Goal: Task Accomplishment & Management: Complete application form

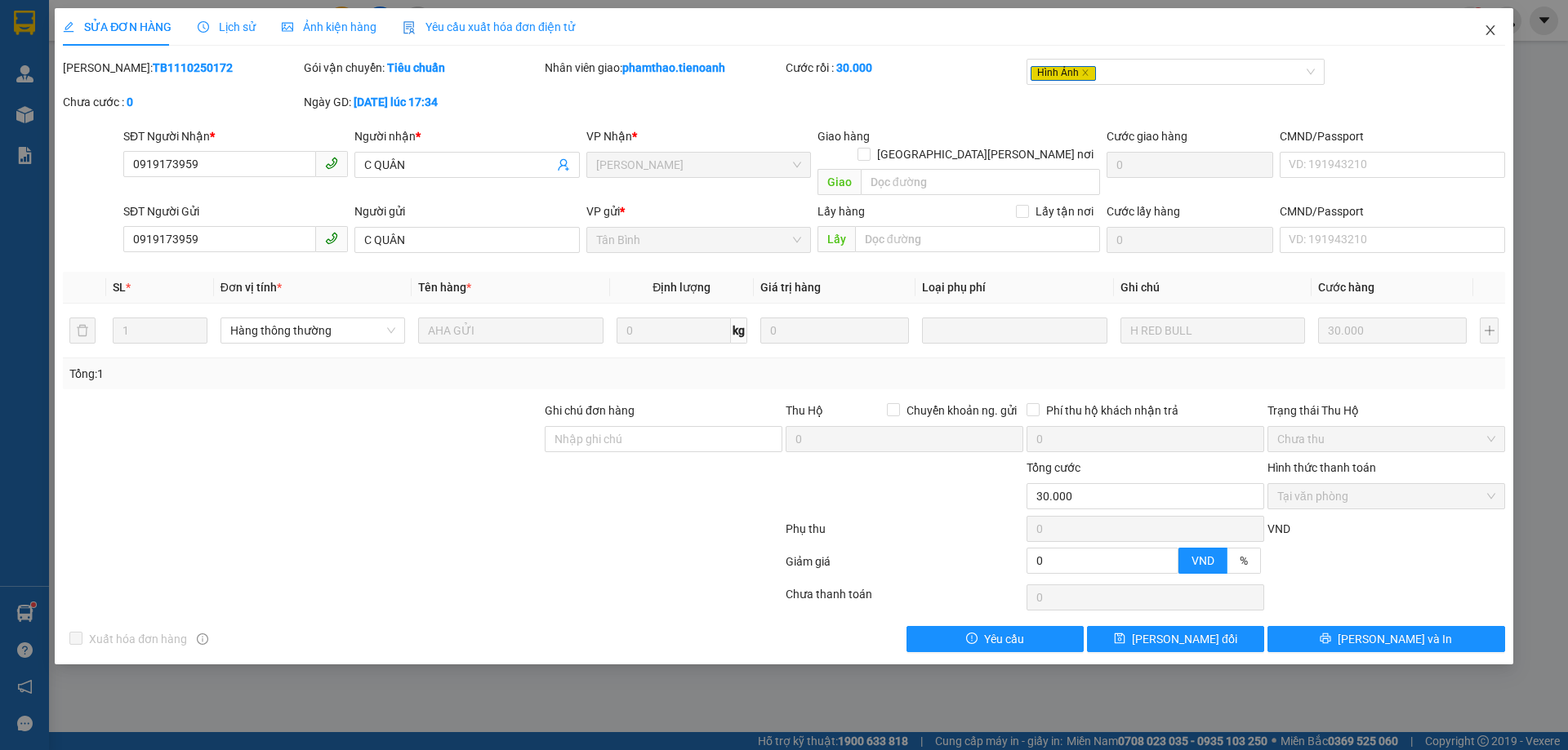
click at [1499, 35] on span "Close" at bounding box center [1490, 31] width 46 height 46
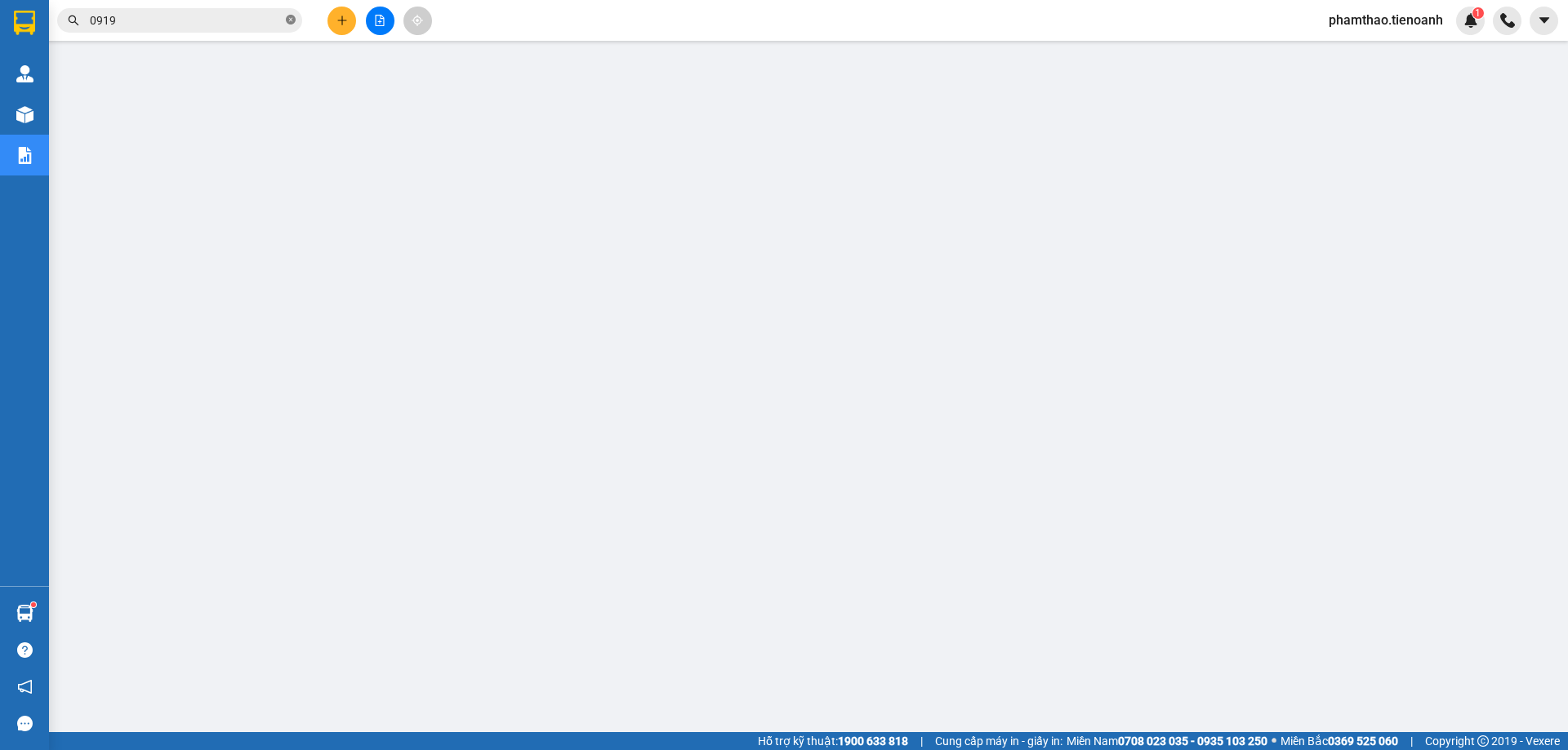
click at [288, 24] on icon "close-circle" at bounding box center [291, 19] width 10 height 10
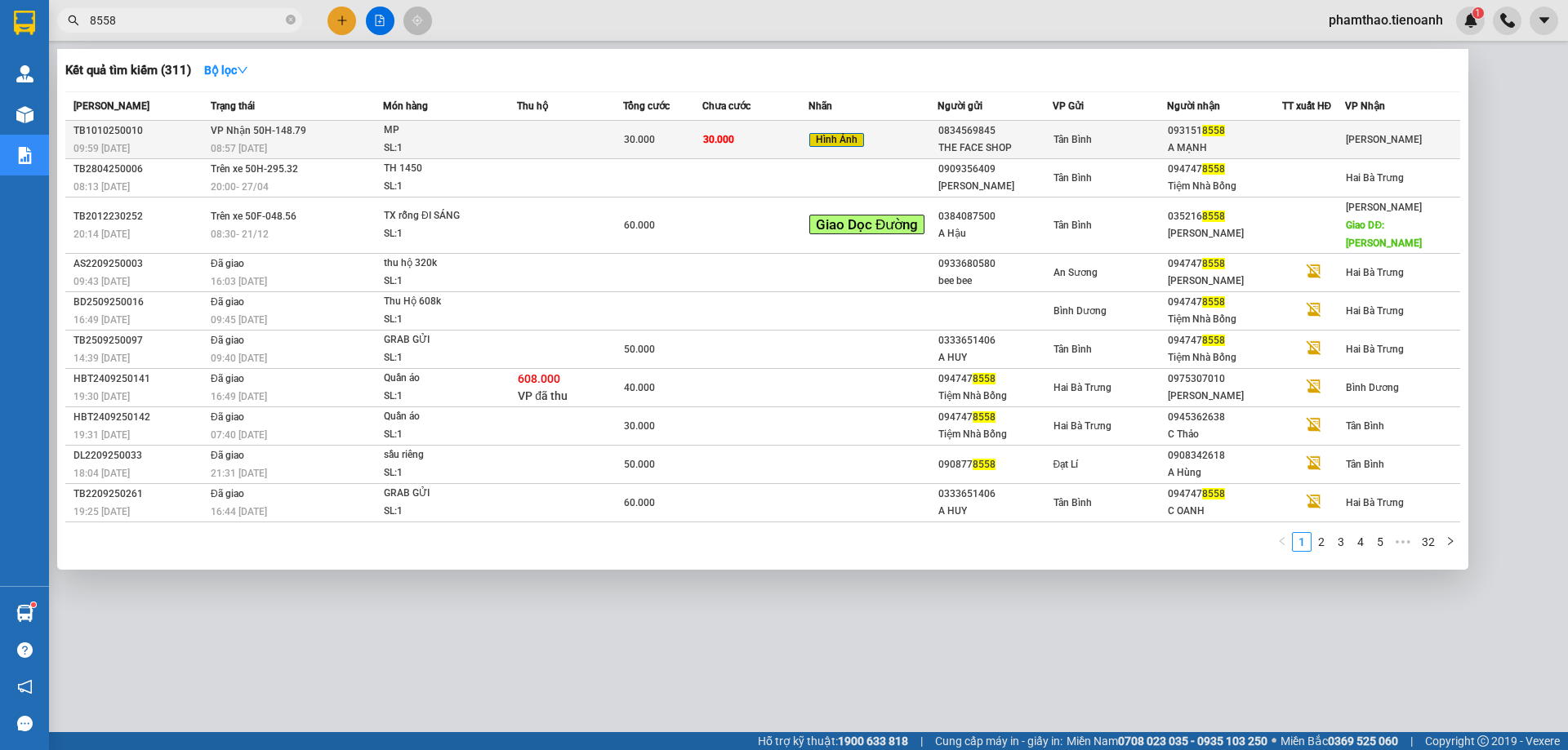
type input "8558"
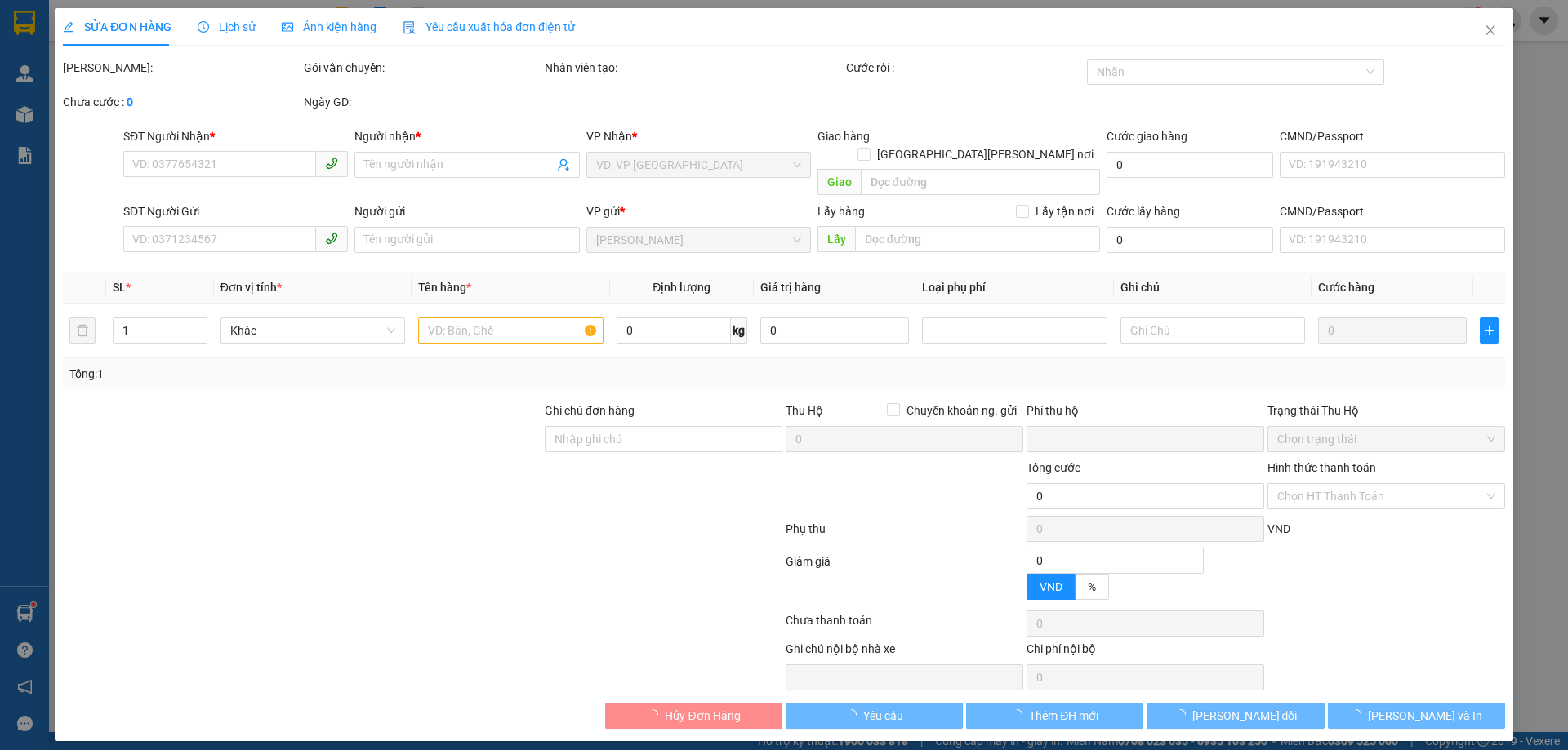
type input "0931518558"
type input "A MẠNH"
type input "036090026473"
type input "0834569845"
type input "THE FACE SHOP"
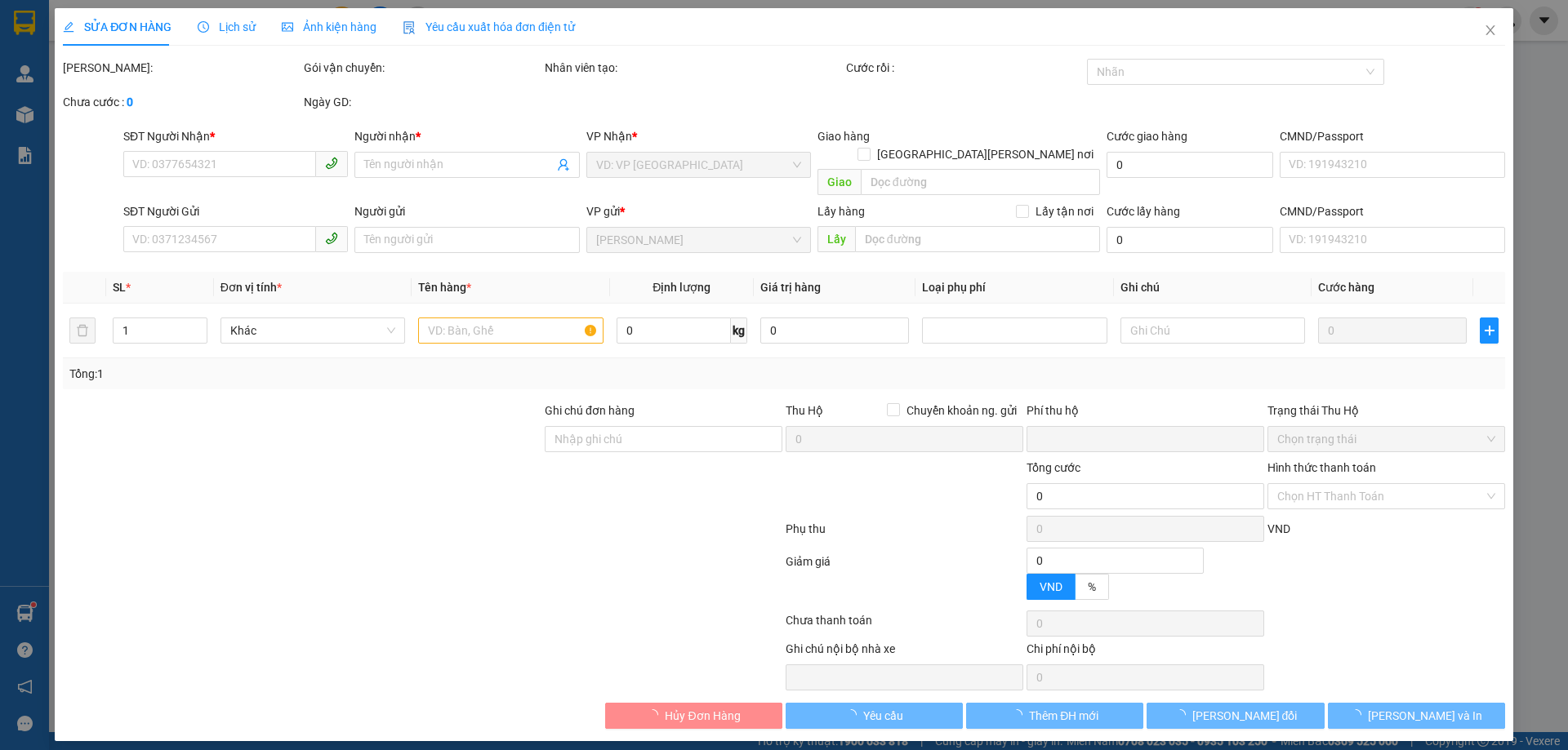
type input "23456789"
type input "ĐÃ TƯ VẤN CSVC"
type input "0"
type input "30.000"
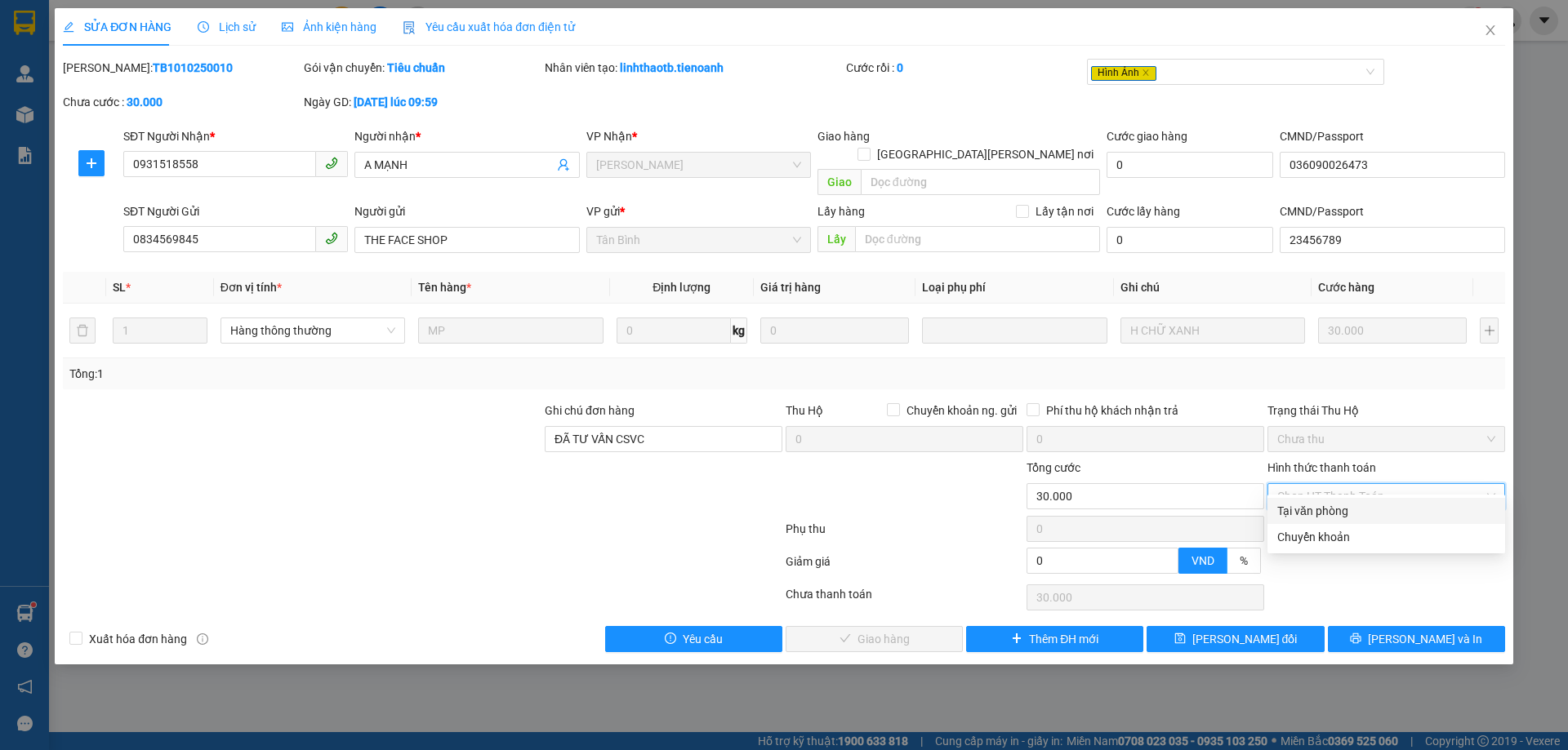
drag, startPoint x: 1299, startPoint y: 508, endPoint x: 1064, endPoint y: 535, distance: 236.5
click at [1299, 509] on div "Tại văn phòng" at bounding box center [1386, 511] width 218 height 18
type input "0"
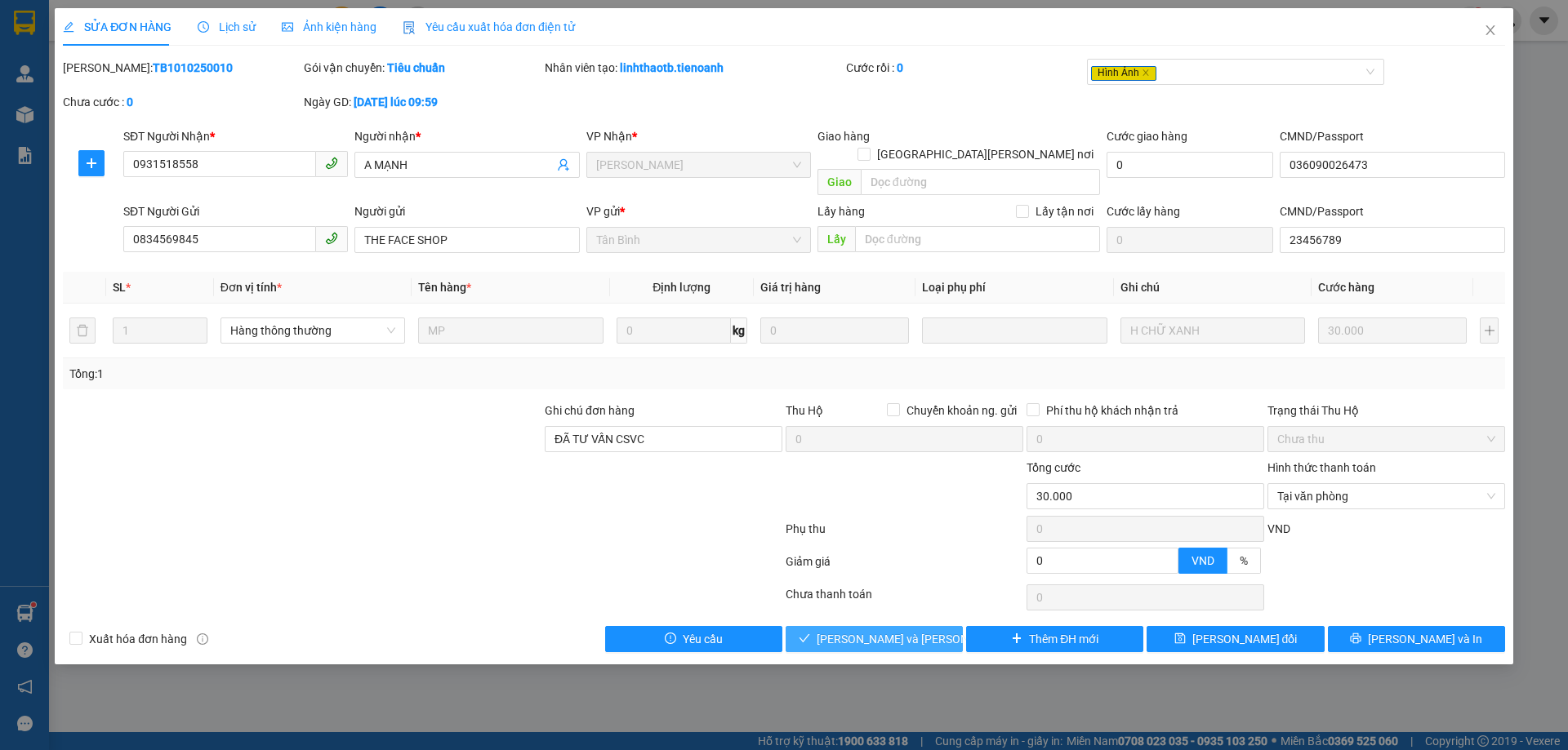
click at [912, 630] on span "[PERSON_NAME] và [PERSON_NAME] hàng" at bounding box center [927, 639] width 220 height 18
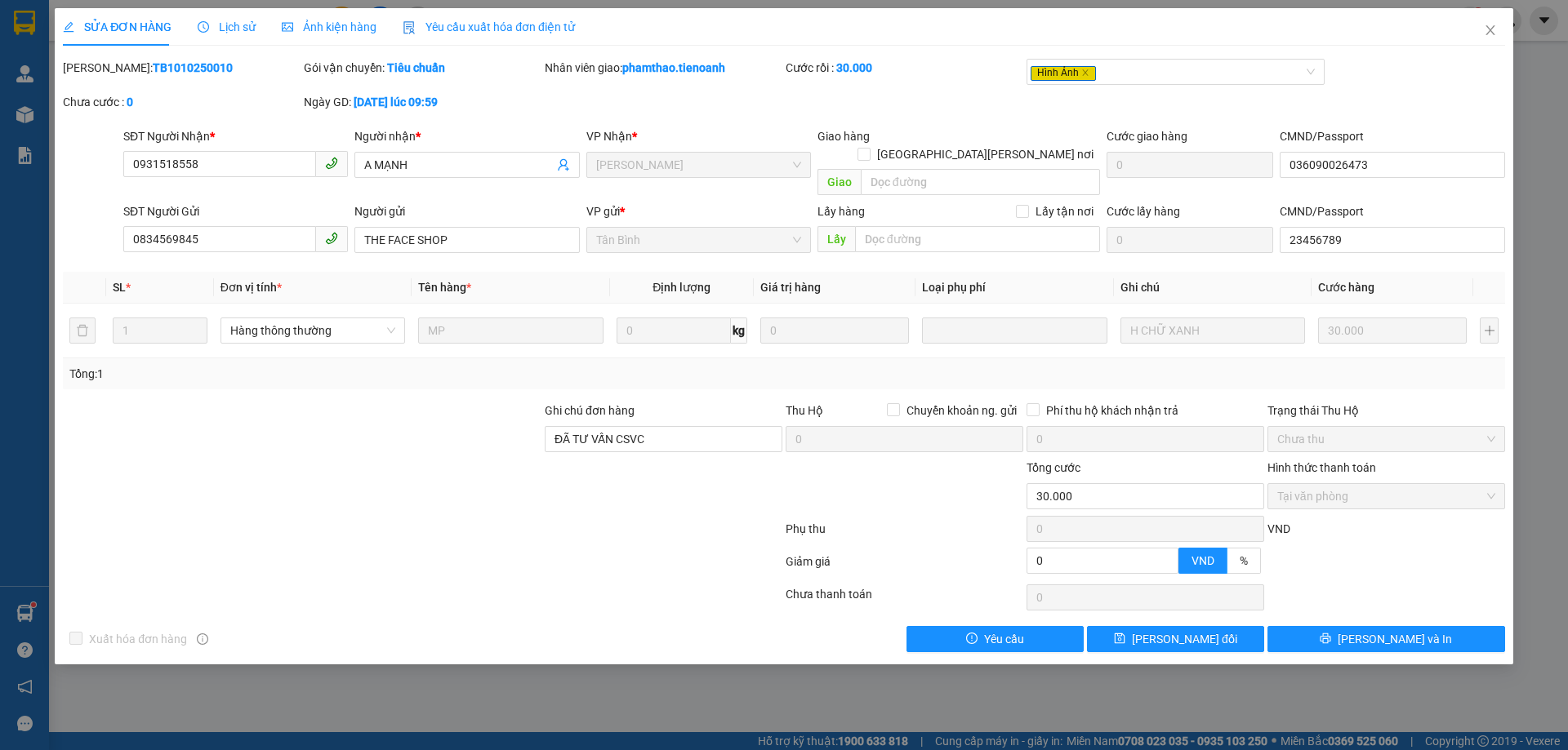
click at [231, 13] on div "Lịch sử" at bounding box center [226, 27] width 58 height 37
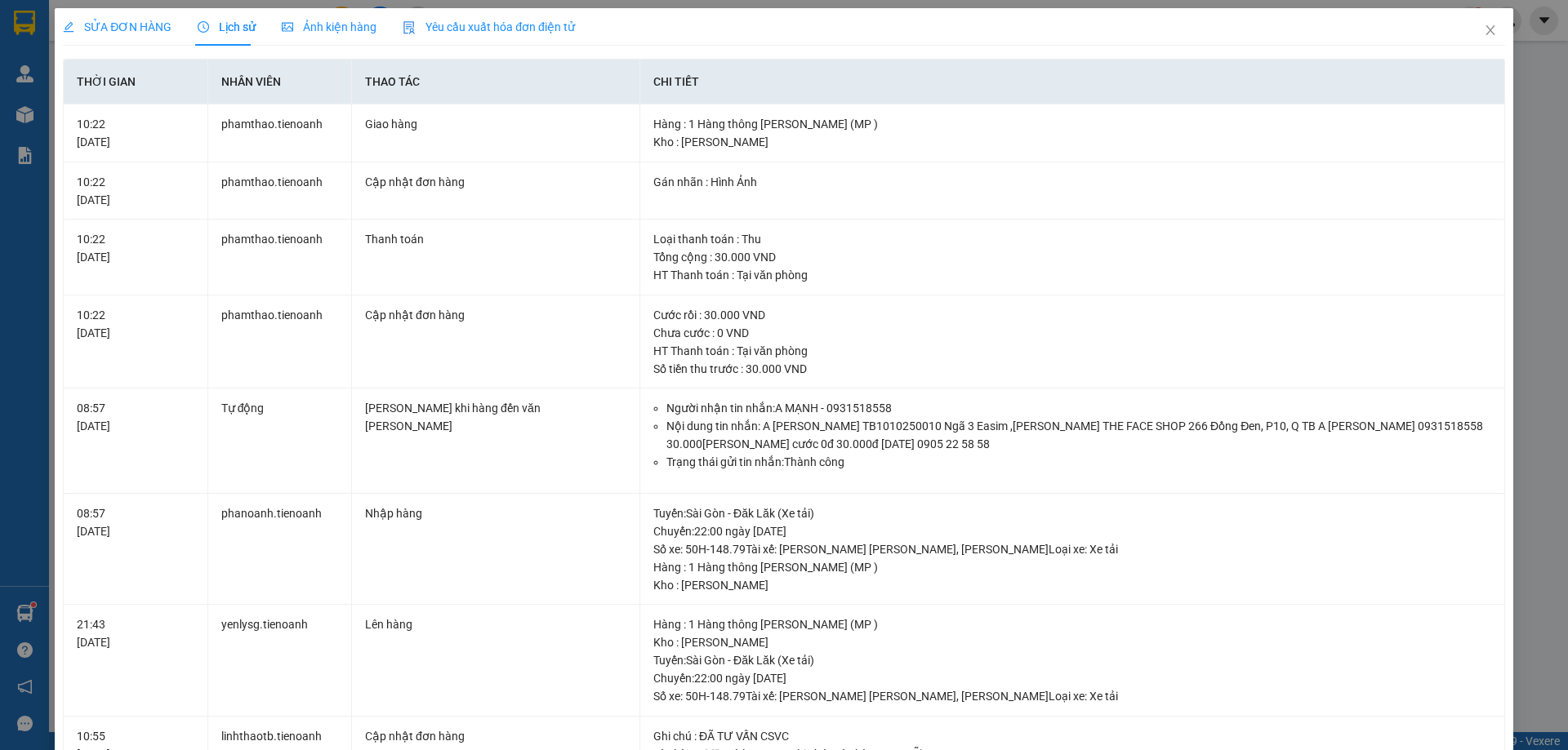
drag, startPoint x: 123, startPoint y: 12, endPoint x: 122, endPoint y: 19, distance: 7.1
click at [123, 14] on div "SỬA ĐƠN HÀNG" at bounding box center [117, 27] width 109 height 37
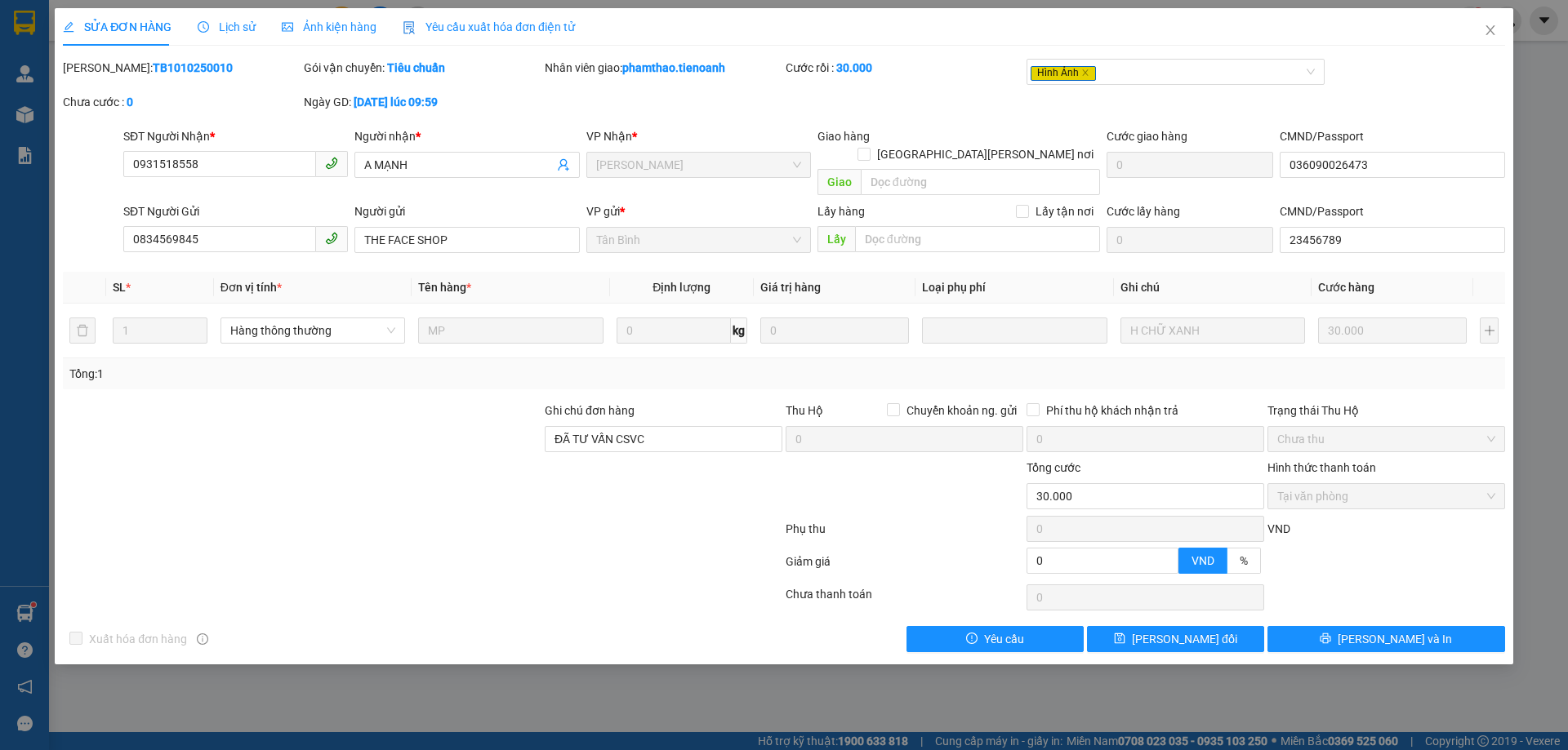
click at [122, 30] on span "SỬA ĐƠN HÀNG" at bounding box center [117, 26] width 109 height 13
drag, startPoint x: 1492, startPoint y: 29, endPoint x: 1000, endPoint y: 2, distance: 492.7
click at [1491, 29] on icon "close" at bounding box center [1490, 30] width 13 height 13
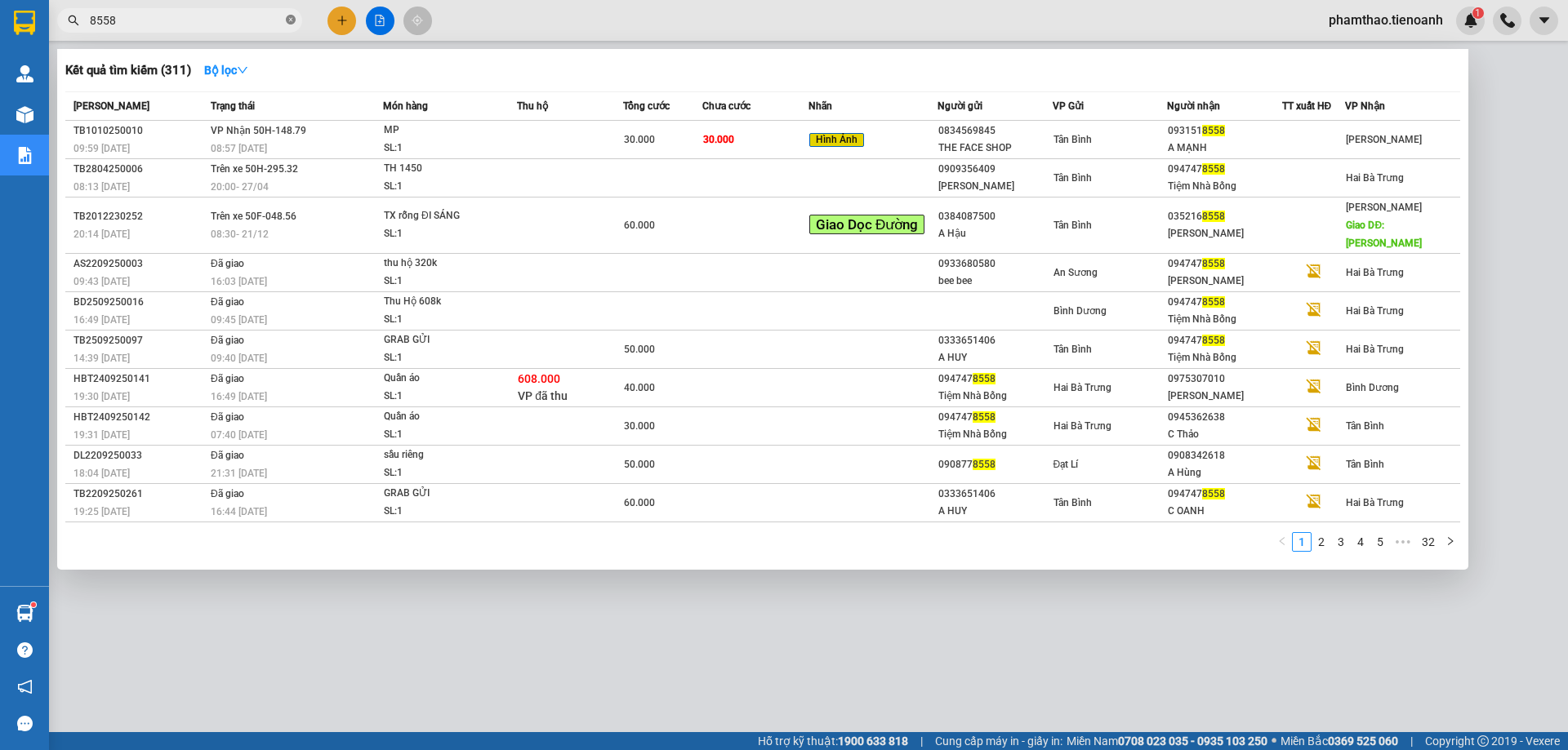
click at [292, 23] on icon "close-circle" at bounding box center [291, 19] width 10 height 10
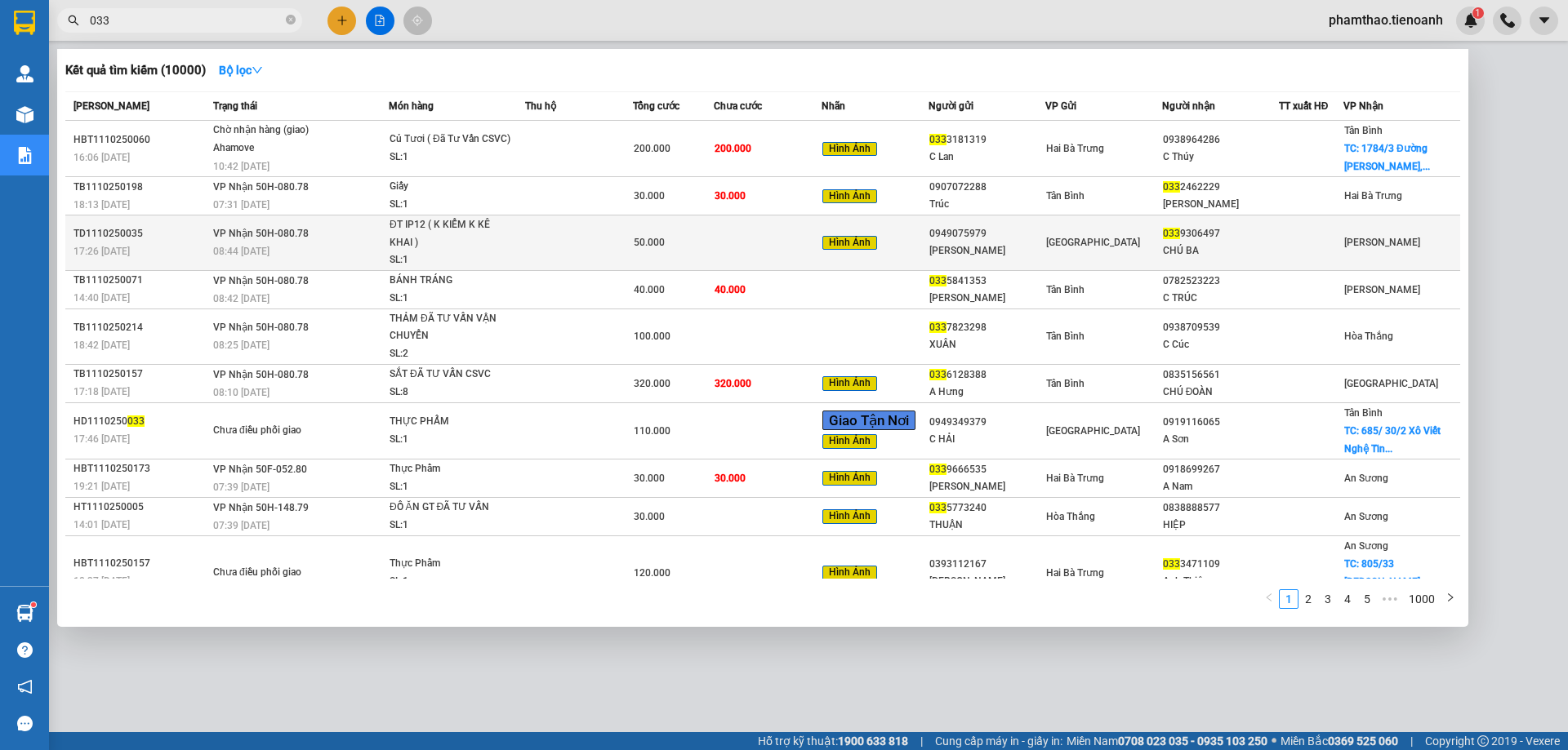
type input "033"
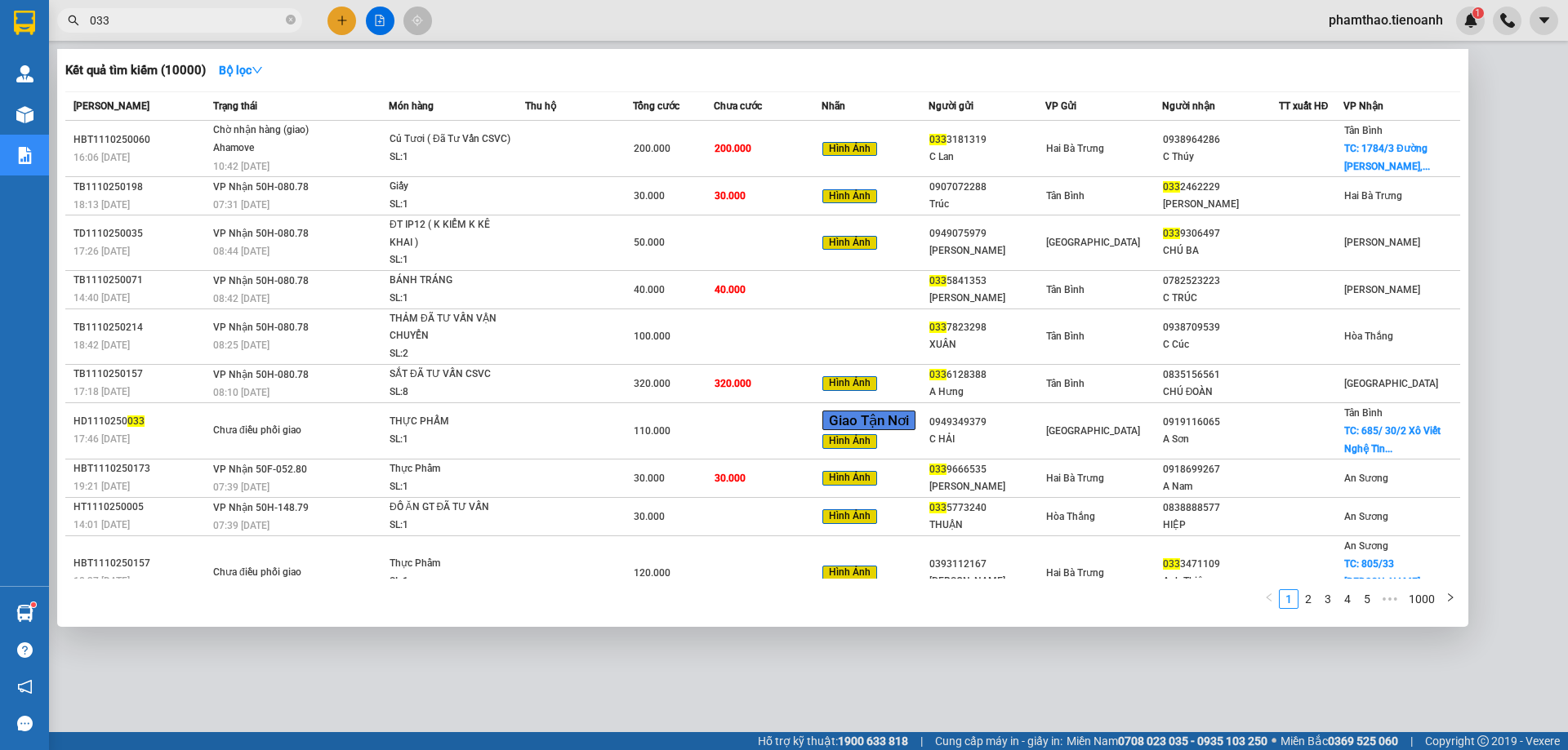
click at [509, 236] on span "ĐT IP12 ( K KIỂM K KÊ KHAI ) SL: 1" at bounding box center [457, 242] width 135 height 53
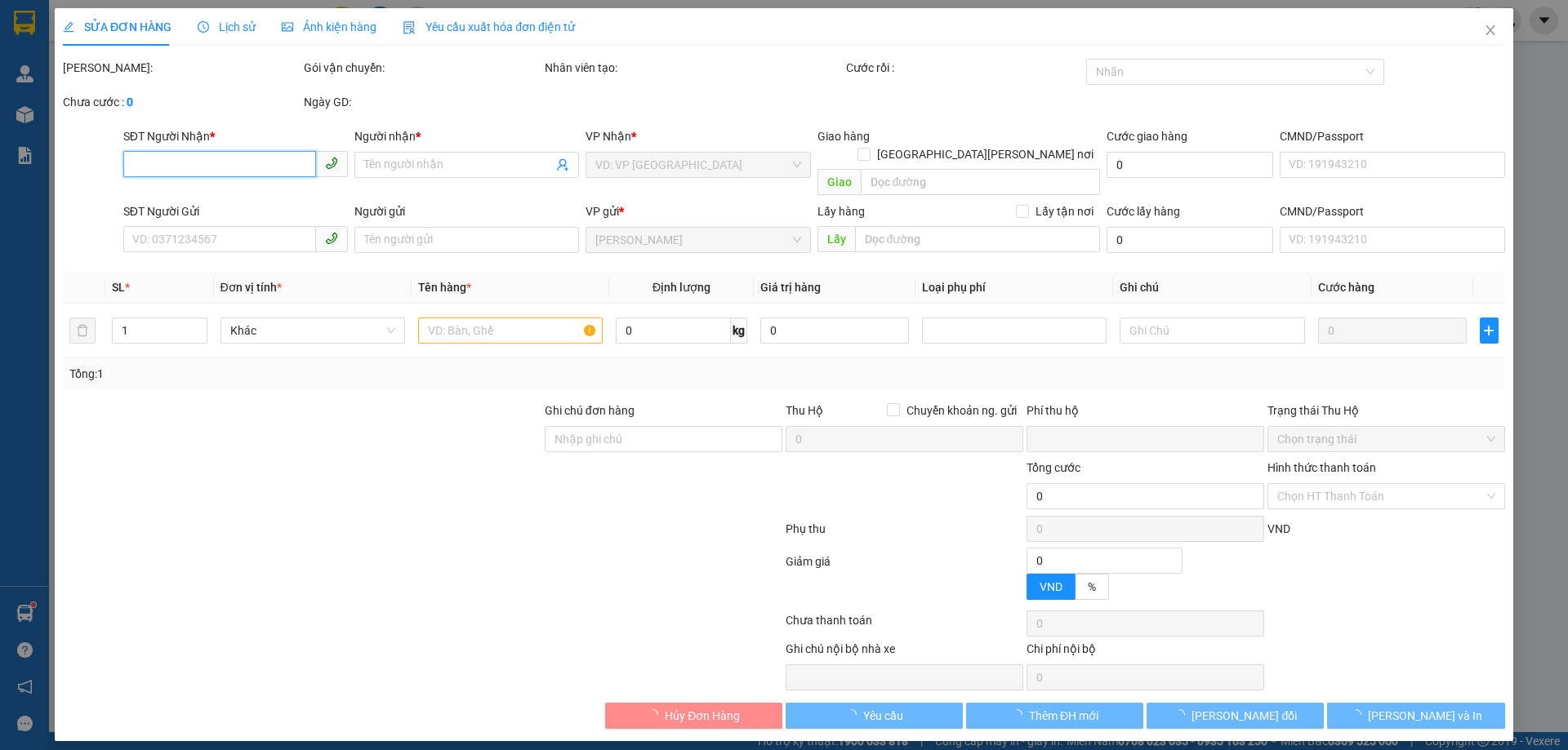
type input "0339306497"
type input "CHÚ BA"
type input "0949075979"
type input "[PERSON_NAME]"
type input "0"
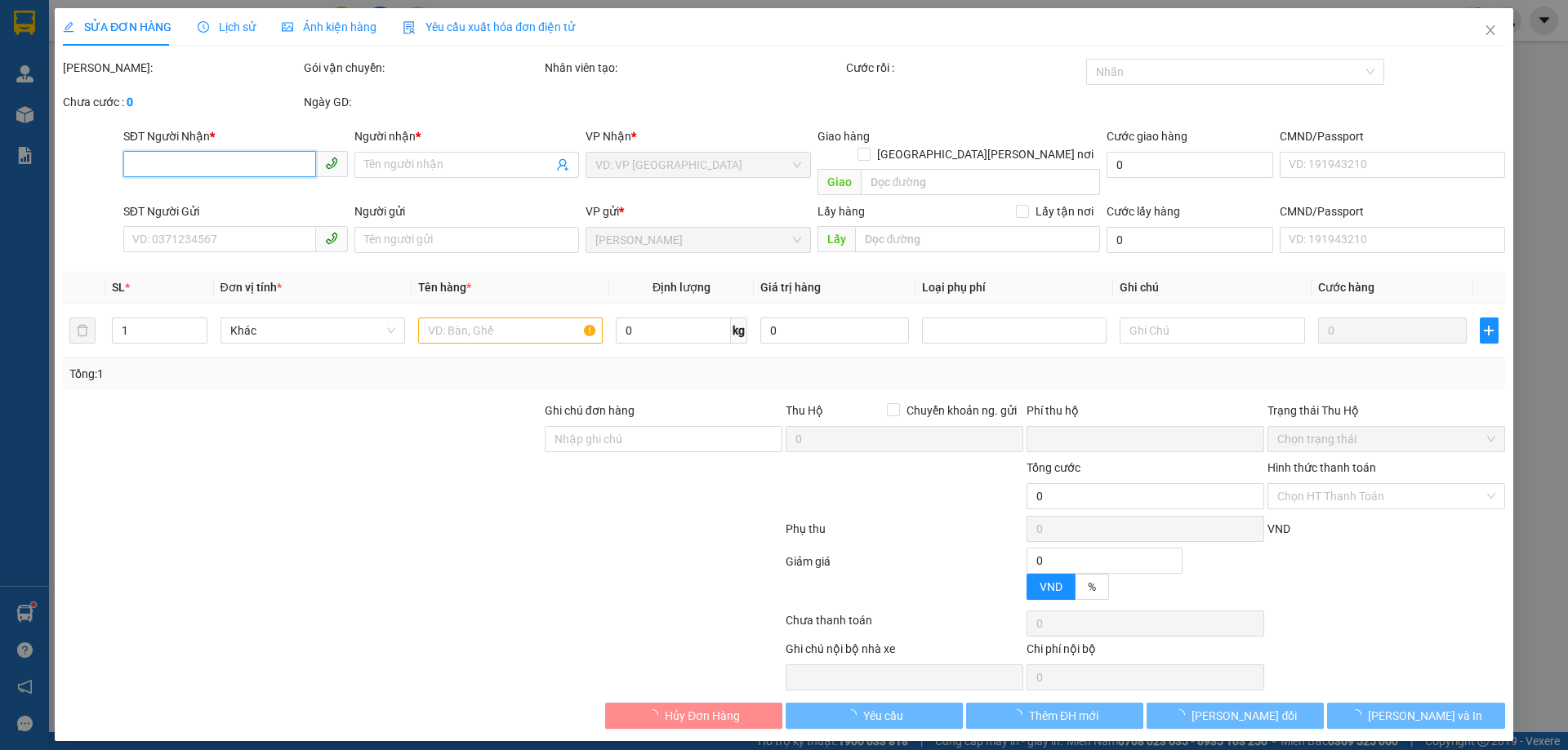
type input "50.000"
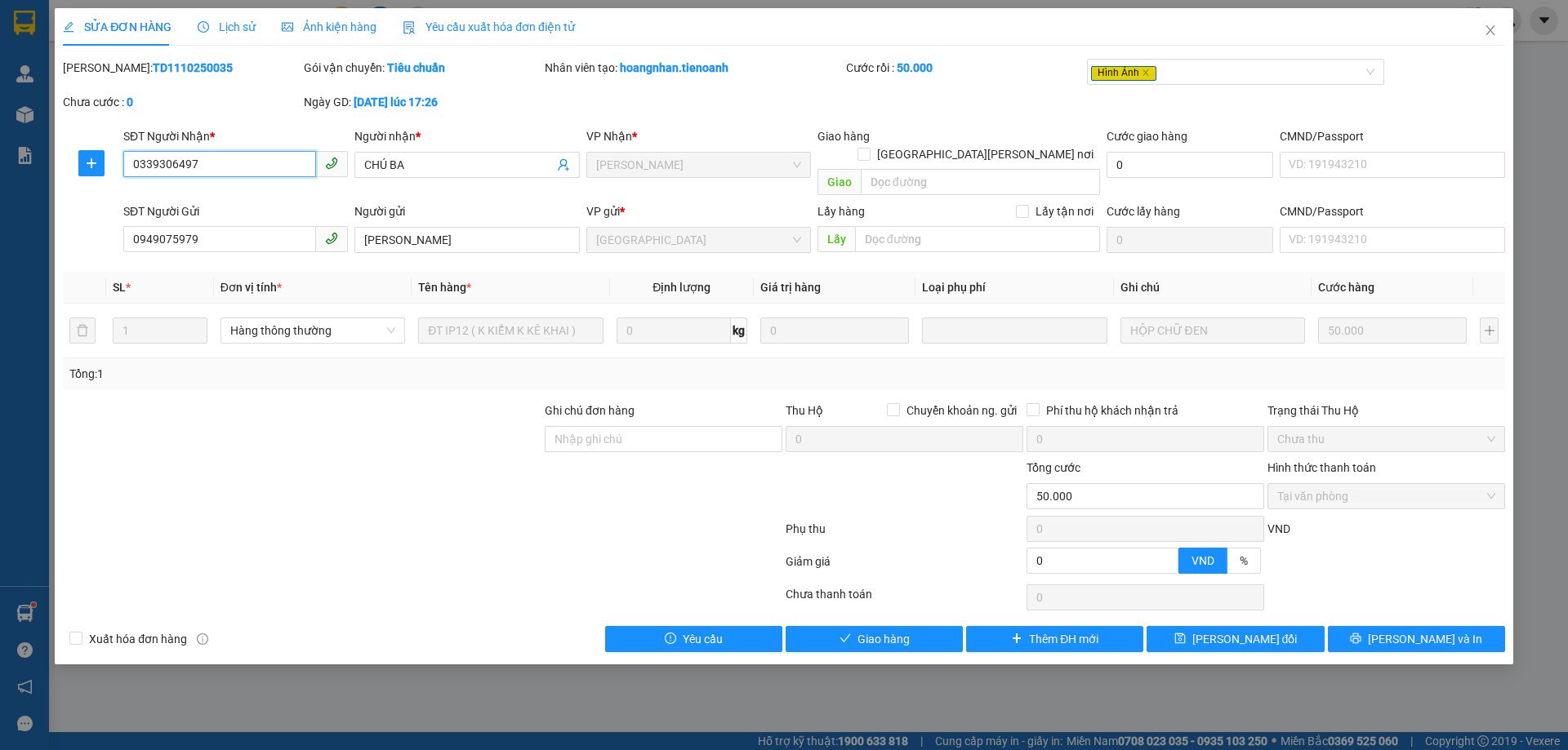
drag, startPoint x: 242, startPoint y: 171, endPoint x: 199, endPoint y: 176, distance: 43.3
click at [198, 176] on input "0339306497" at bounding box center [220, 164] width 193 height 26
drag, startPoint x: 222, startPoint y: 160, endPoint x: 87, endPoint y: 160, distance: 135.0
click at [84, 160] on div "SĐT Người [PERSON_NAME] * 0339306497 0339306497 Người [PERSON_NAME] * [PERSON_N…" at bounding box center [784, 165] width 1446 height 75
click at [899, 630] on span "Giao hàng" at bounding box center [884, 639] width 52 height 18
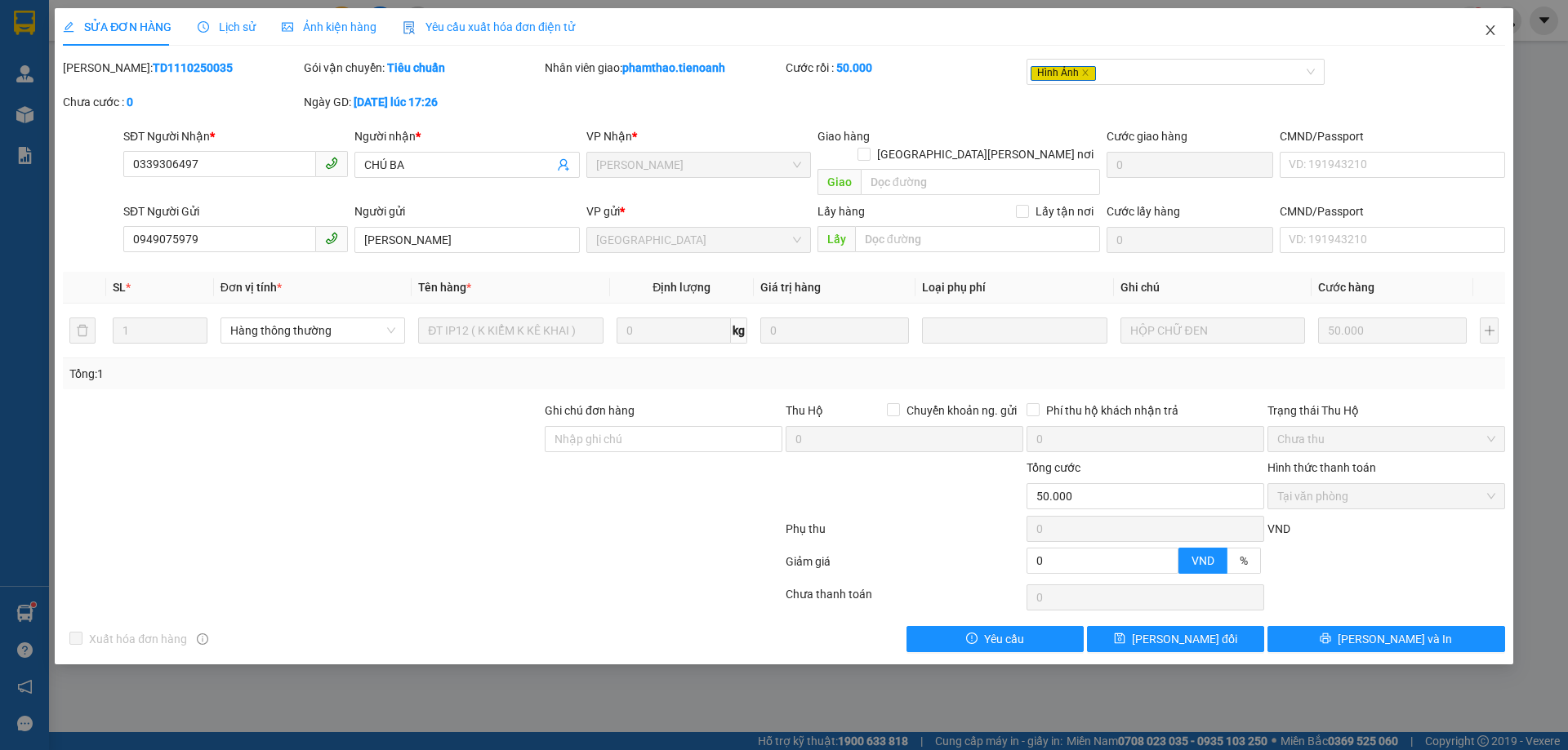
drag, startPoint x: 1492, startPoint y: 33, endPoint x: 1194, endPoint y: 18, distance: 298.4
click at [1493, 33] on icon "close" at bounding box center [1490, 30] width 13 height 13
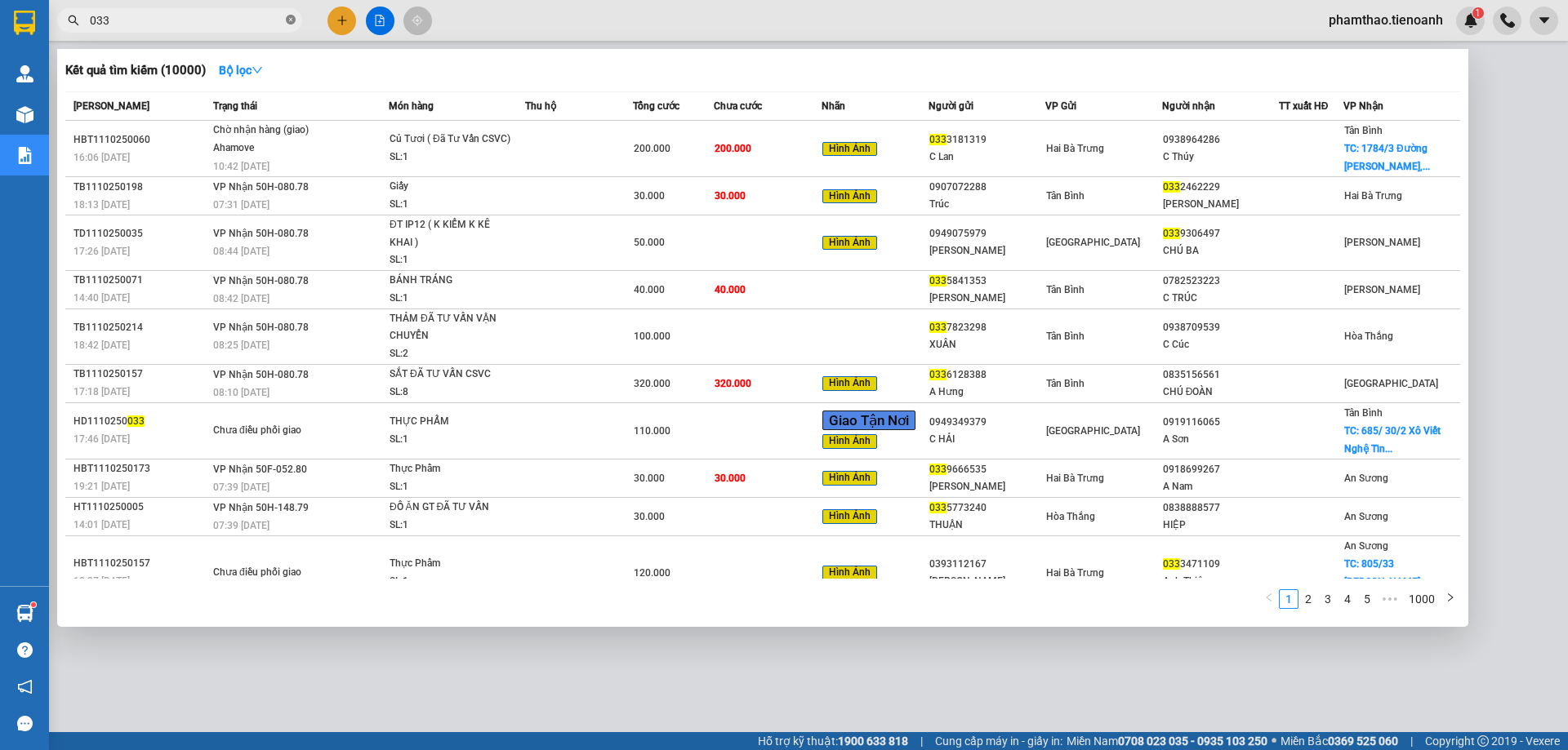
click at [291, 21] on icon "close-circle" at bounding box center [291, 19] width 10 height 10
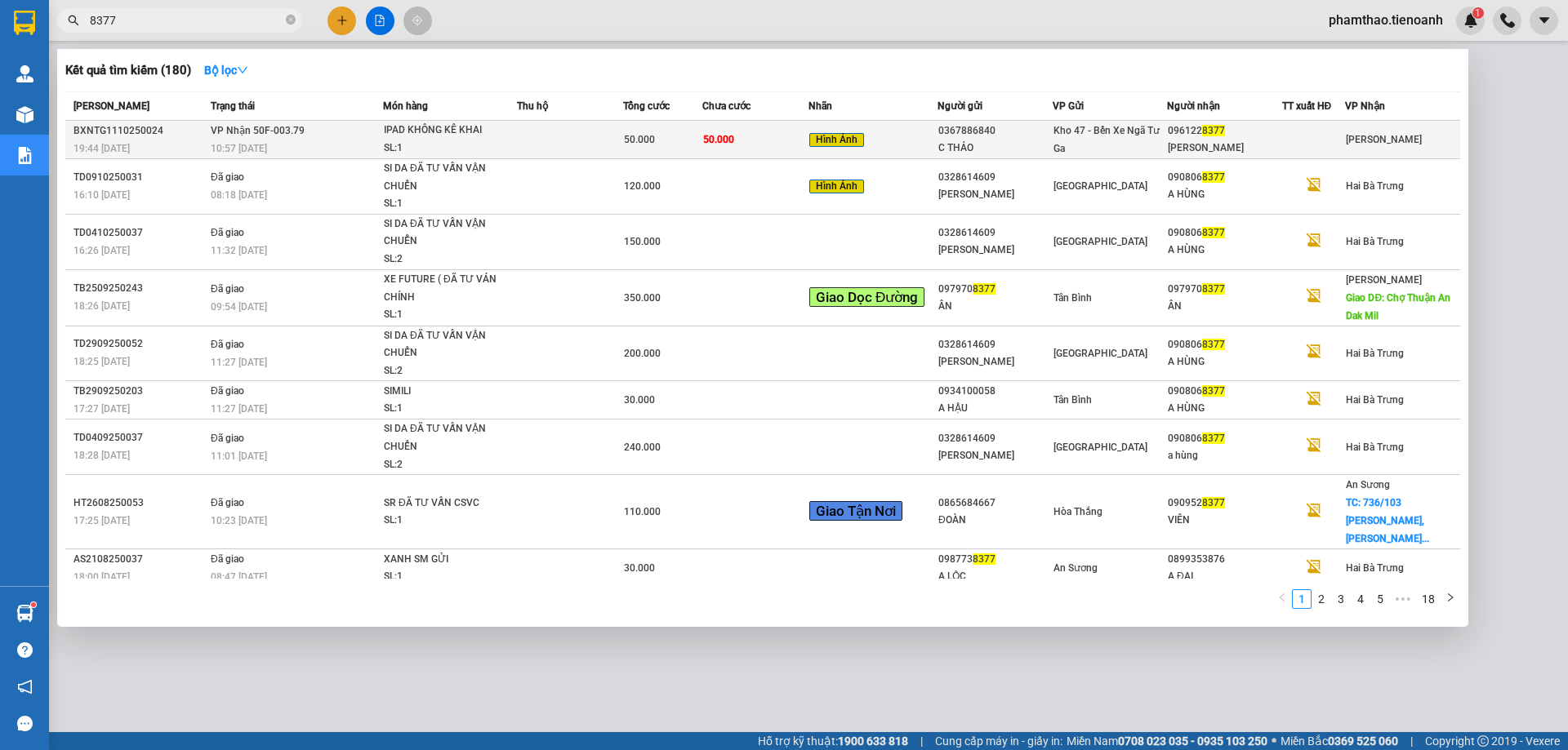
type input "8377"
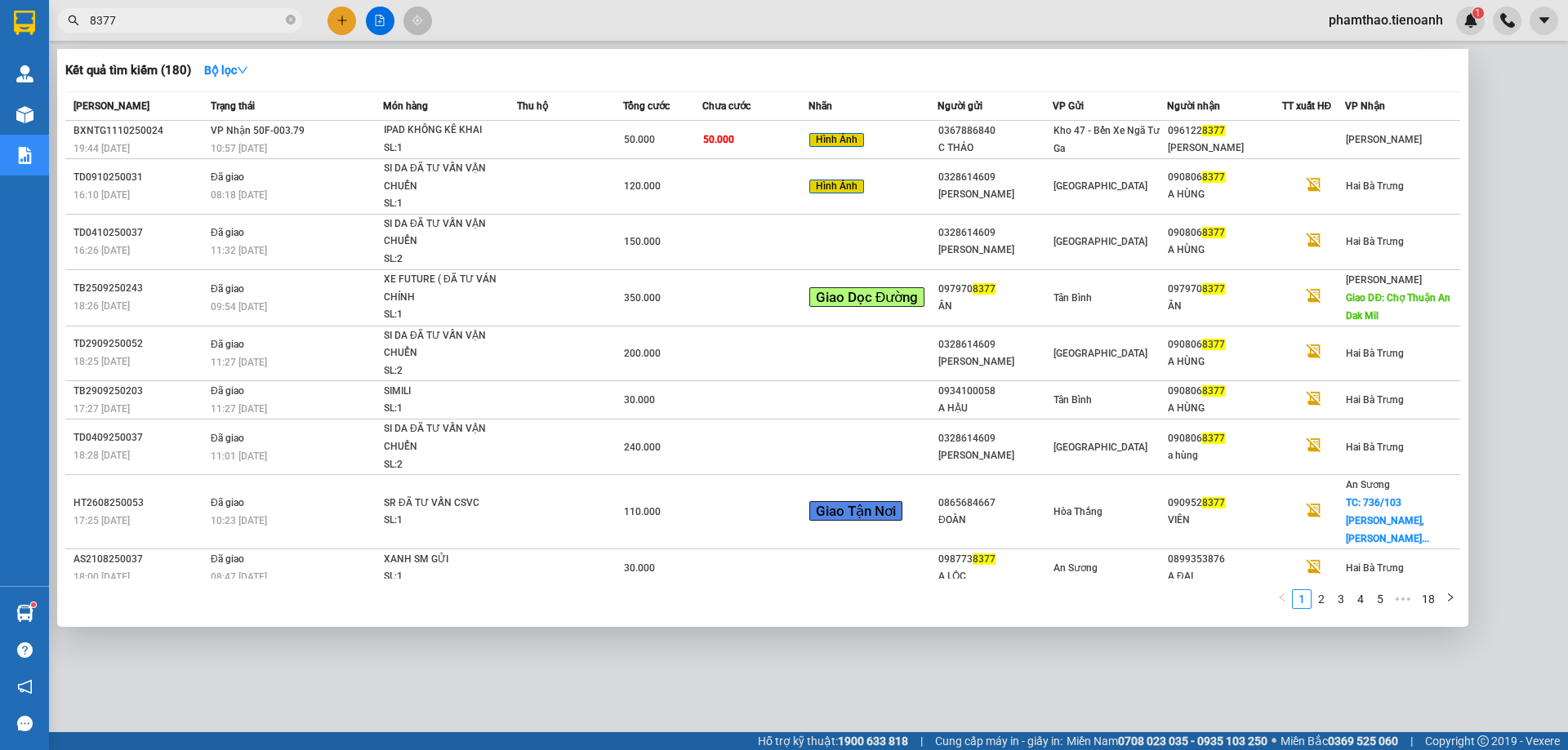
click at [787, 151] on td "50.000" at bounding box center [755, 139] width 106 height 38
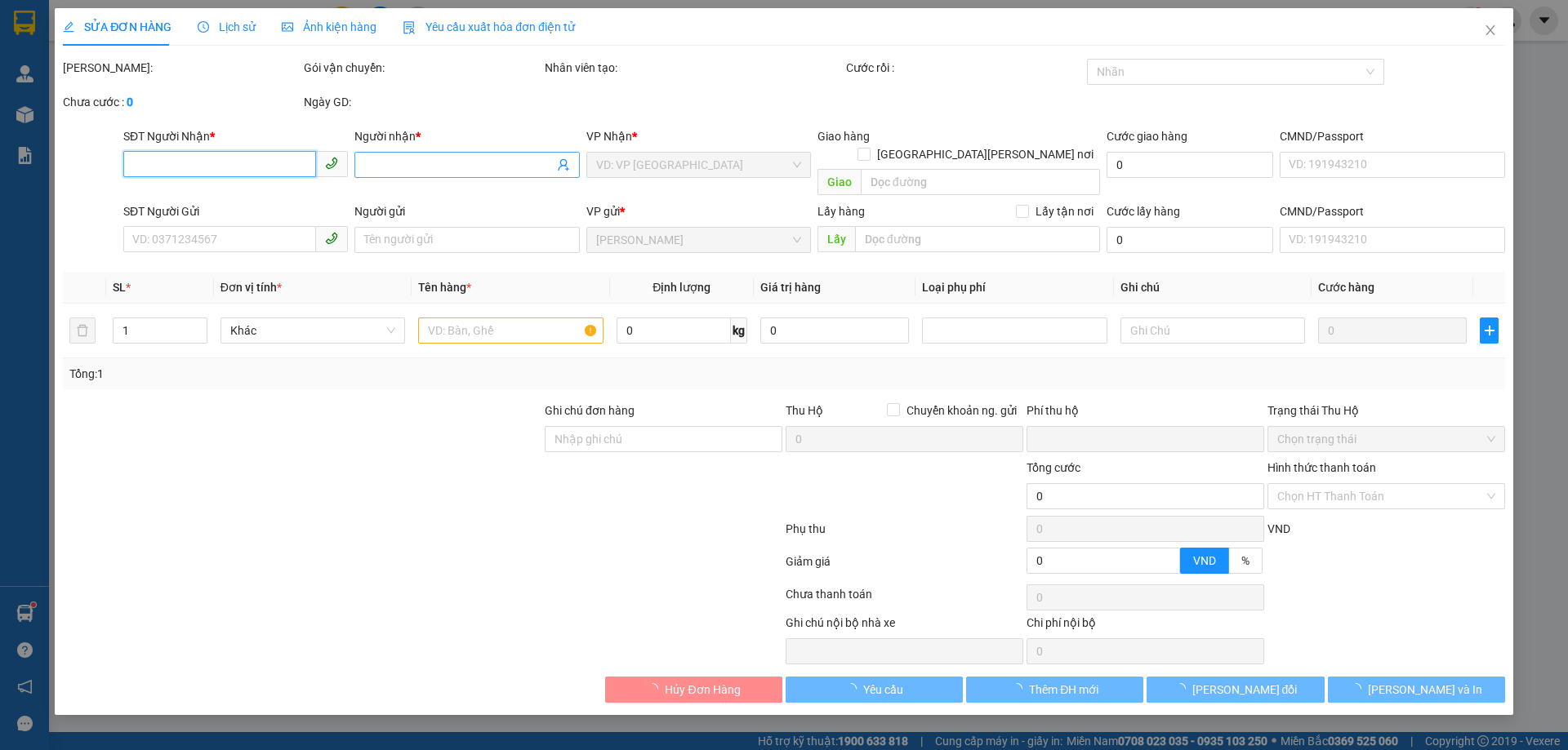
type input "0961228377"
type input "[PERSON_NAME]"
type input "0367886840"
type input "C THẢO"
type input "0"
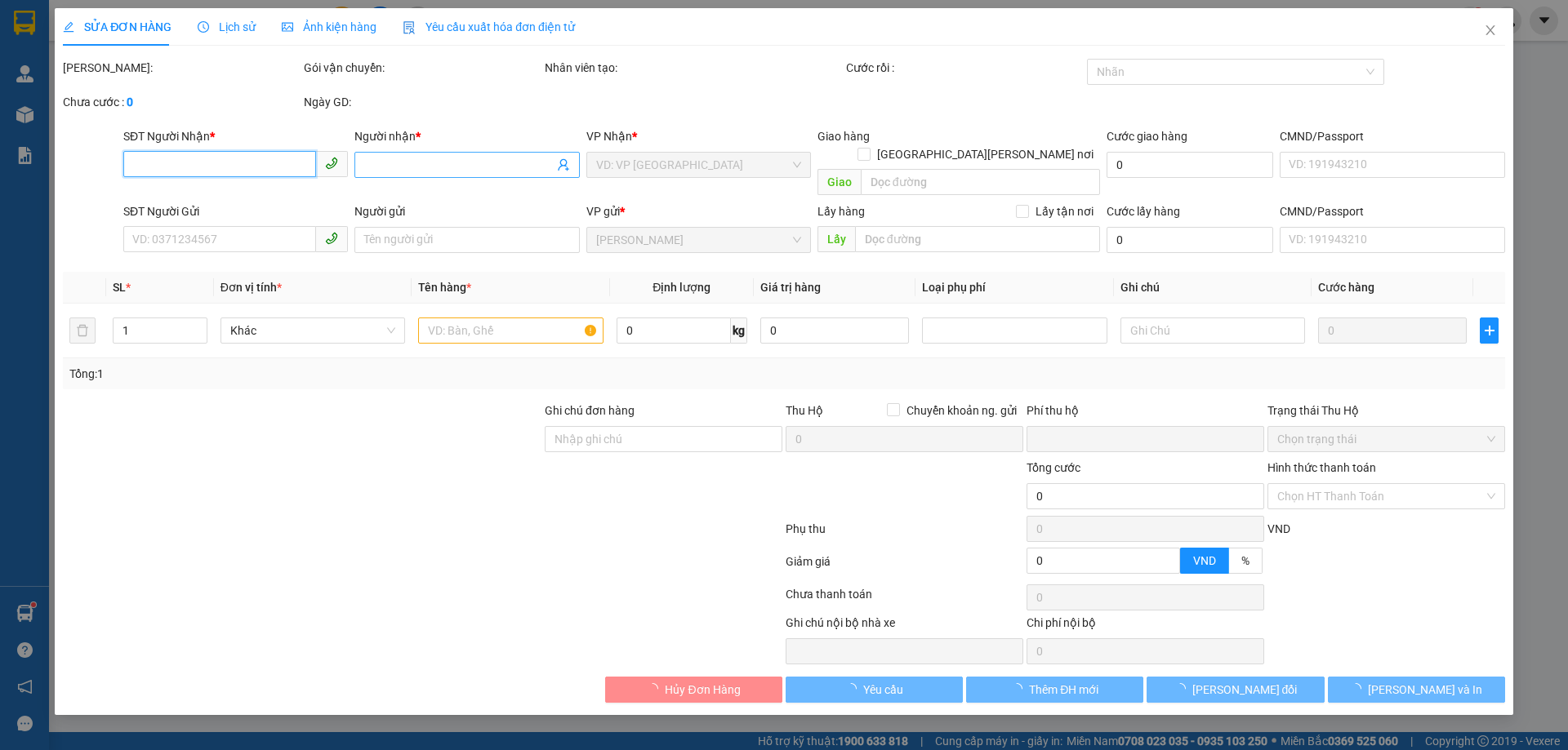
type input "50.000"
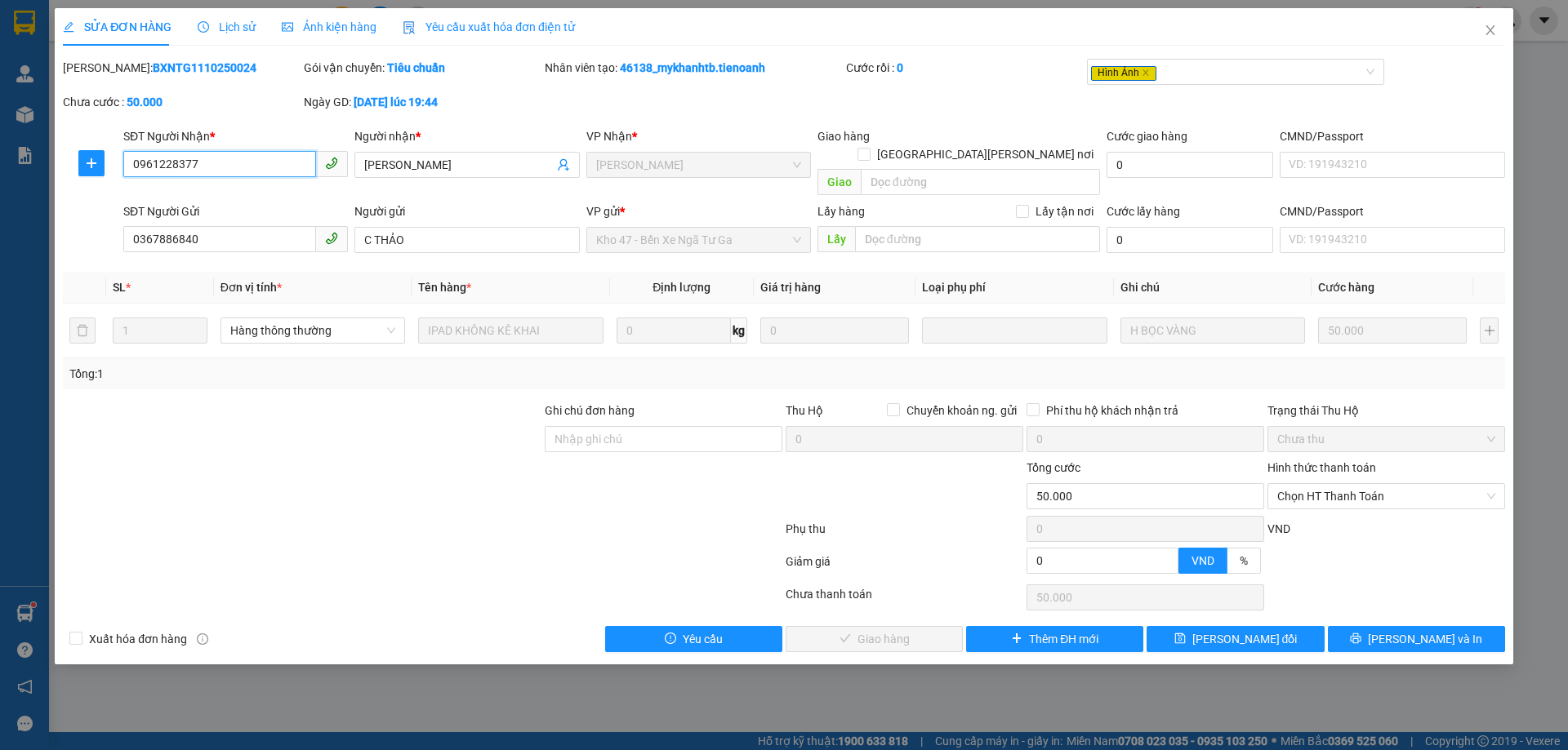
drag, startPoint x: 220, startPoint y: 174, endPoint x: 33, endPoint y: 171, distance: 187.0
click at [24, 171] on div "SỬA ĐƠN HÀNG Lịch sử [PERSON_NAME] hàng Yêu cầu xuất [PERSON_NAME] điện tử Tota…" at bounding box center [784, 375] width 1568 height 750
click at [1411, 484] on span "Chọn HT Thanh Toán" at bounding box center [1386, 496] width 218 height 24
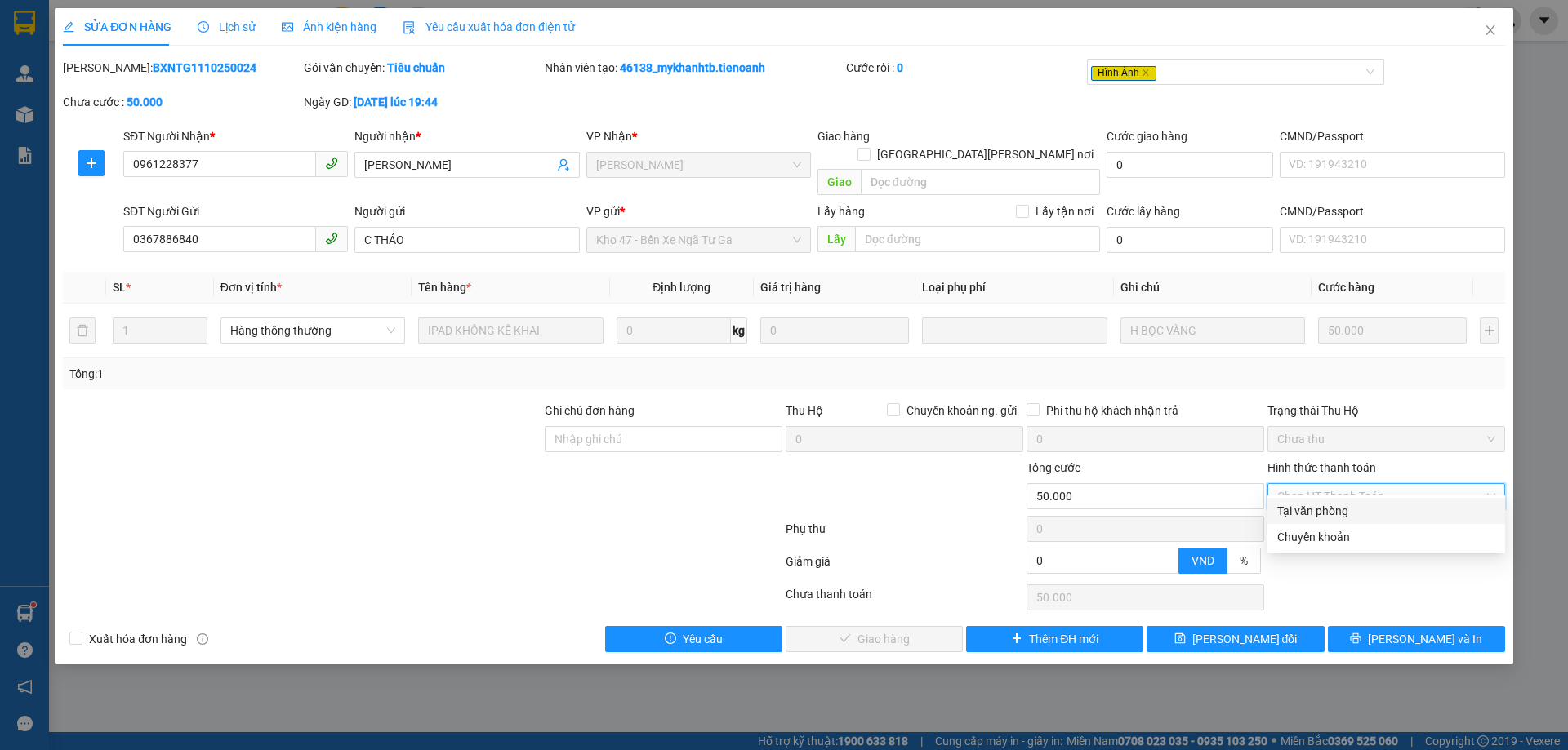
click at [1295, 505] on div "Tại văn phòng" at bounding box center [1386, 511] width 218 height 18
type input "0"
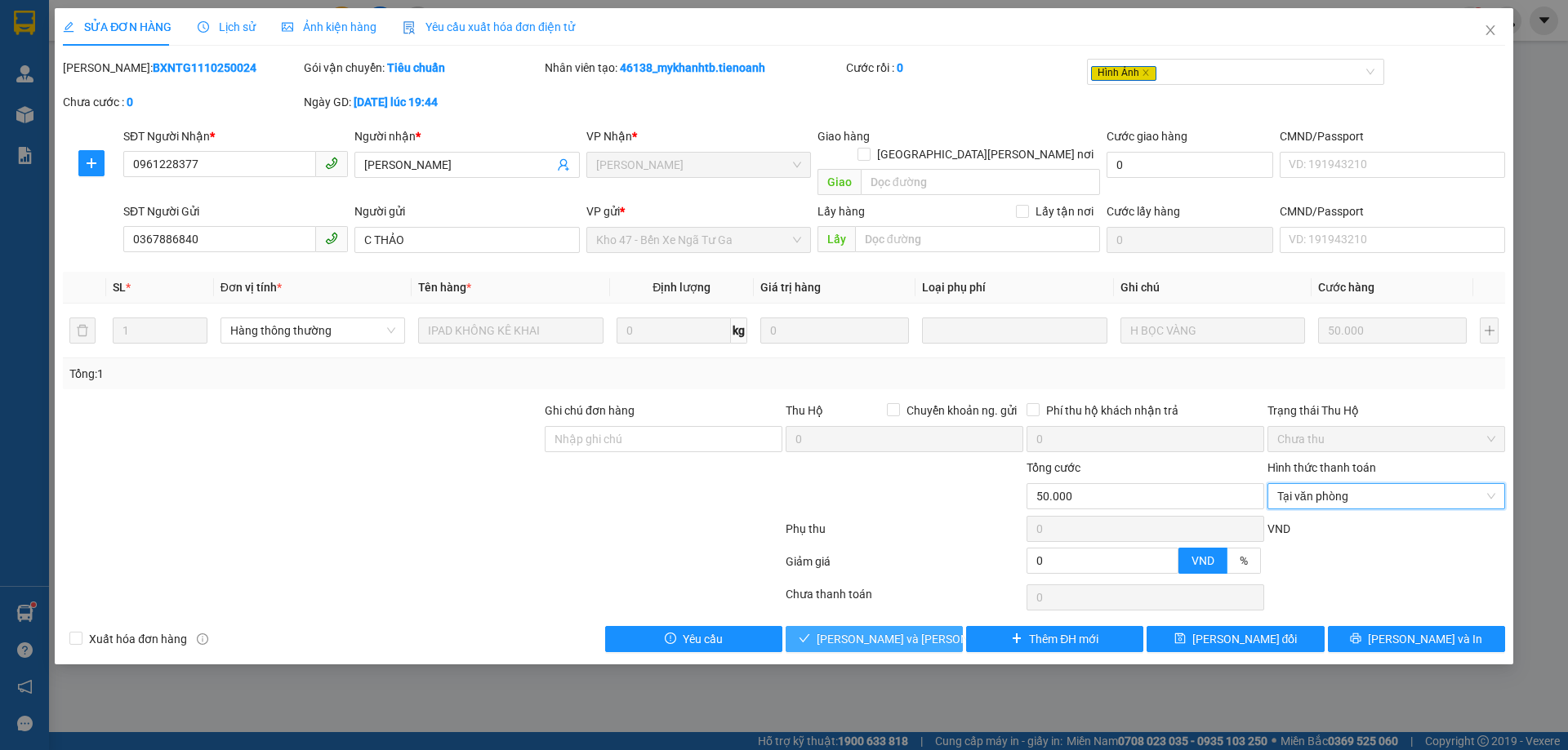
click at [871, 630] on span "[PERSON_NAME] và [PERSON_NAME] hàng" at bounding box center [927, 639] width 220 height 18
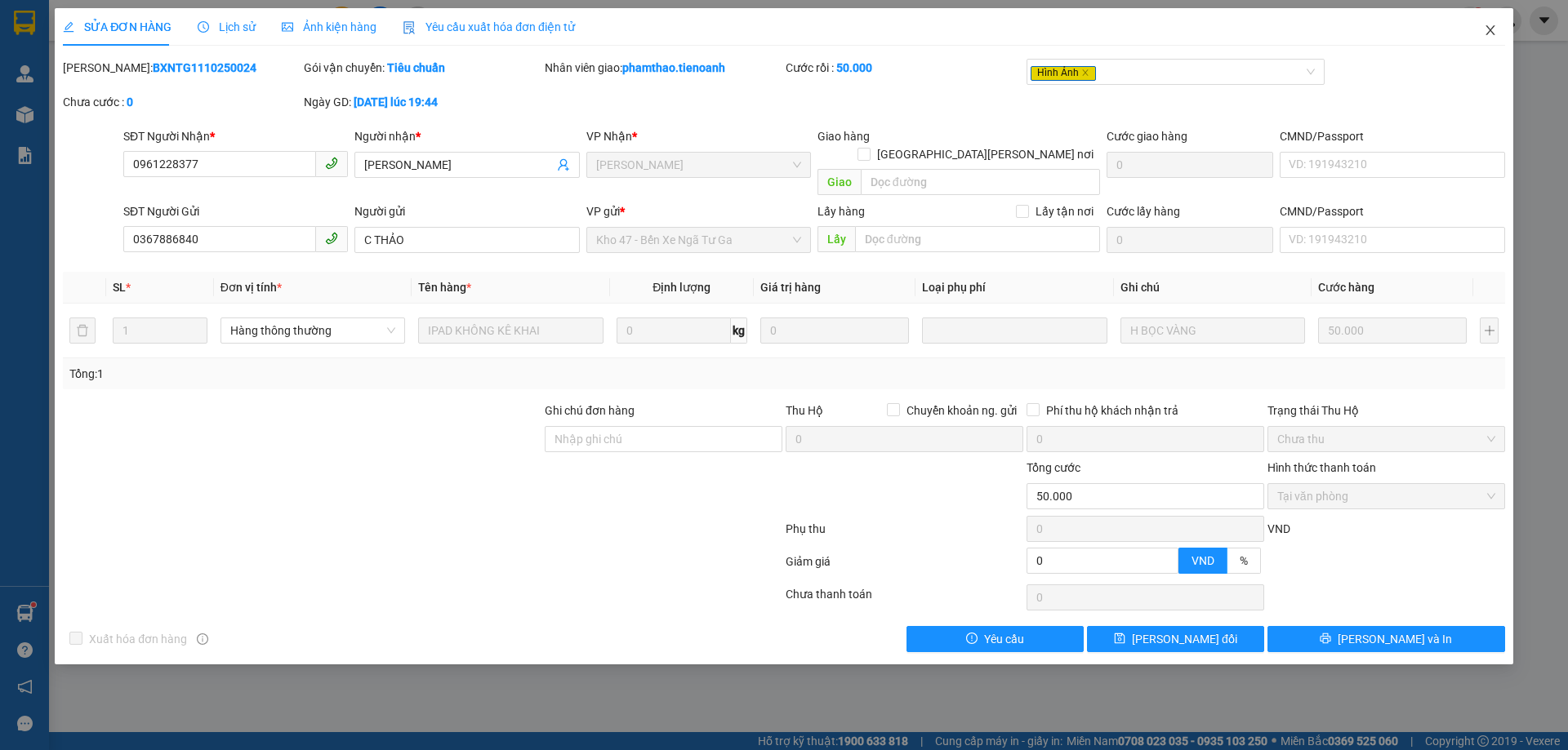
click at [1488, 30] on icon "close" at bounding box center [1490, 30] width 13 height 13
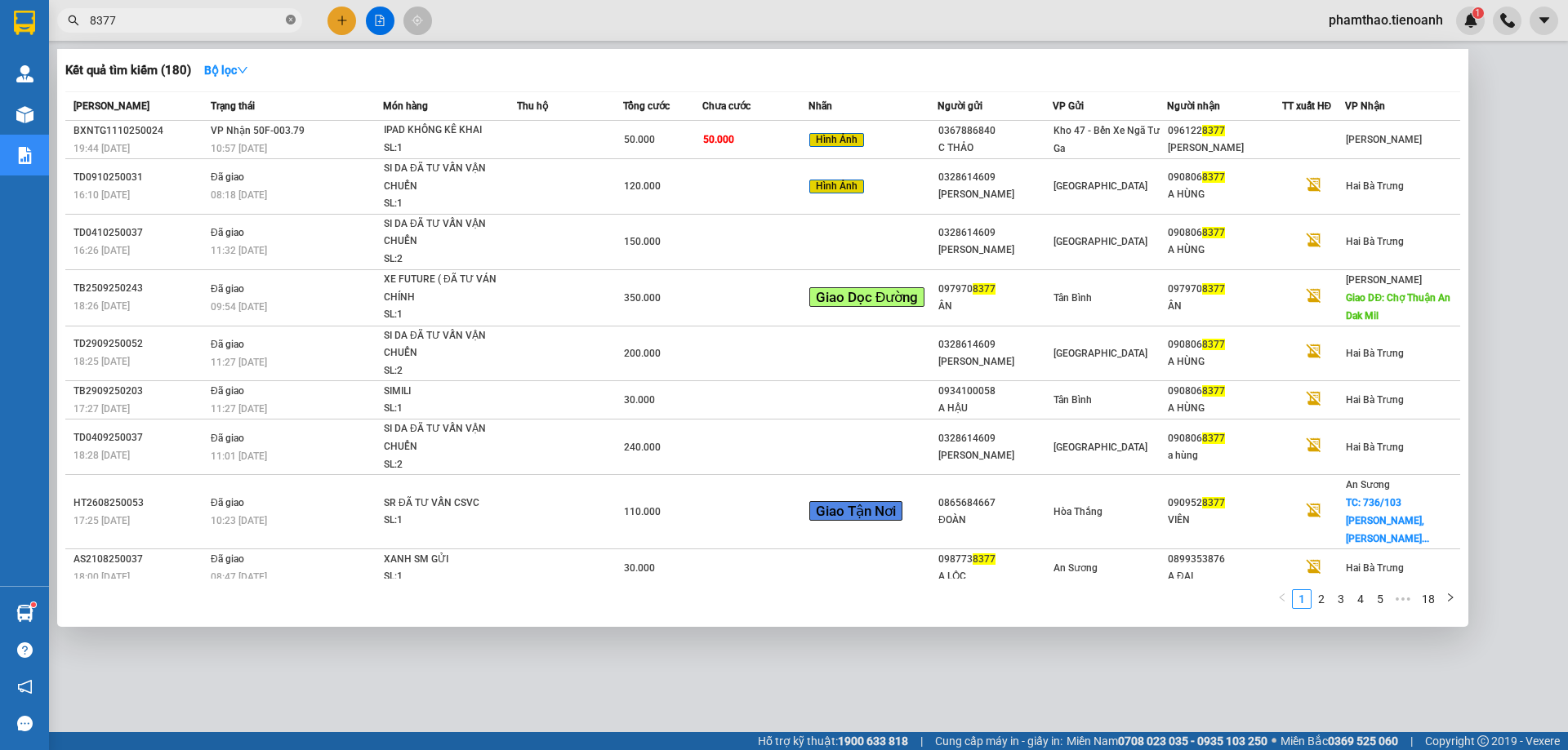
click at [287, 23] on icon "close-circle" at bounding box center [291, 19] width 10 height 10
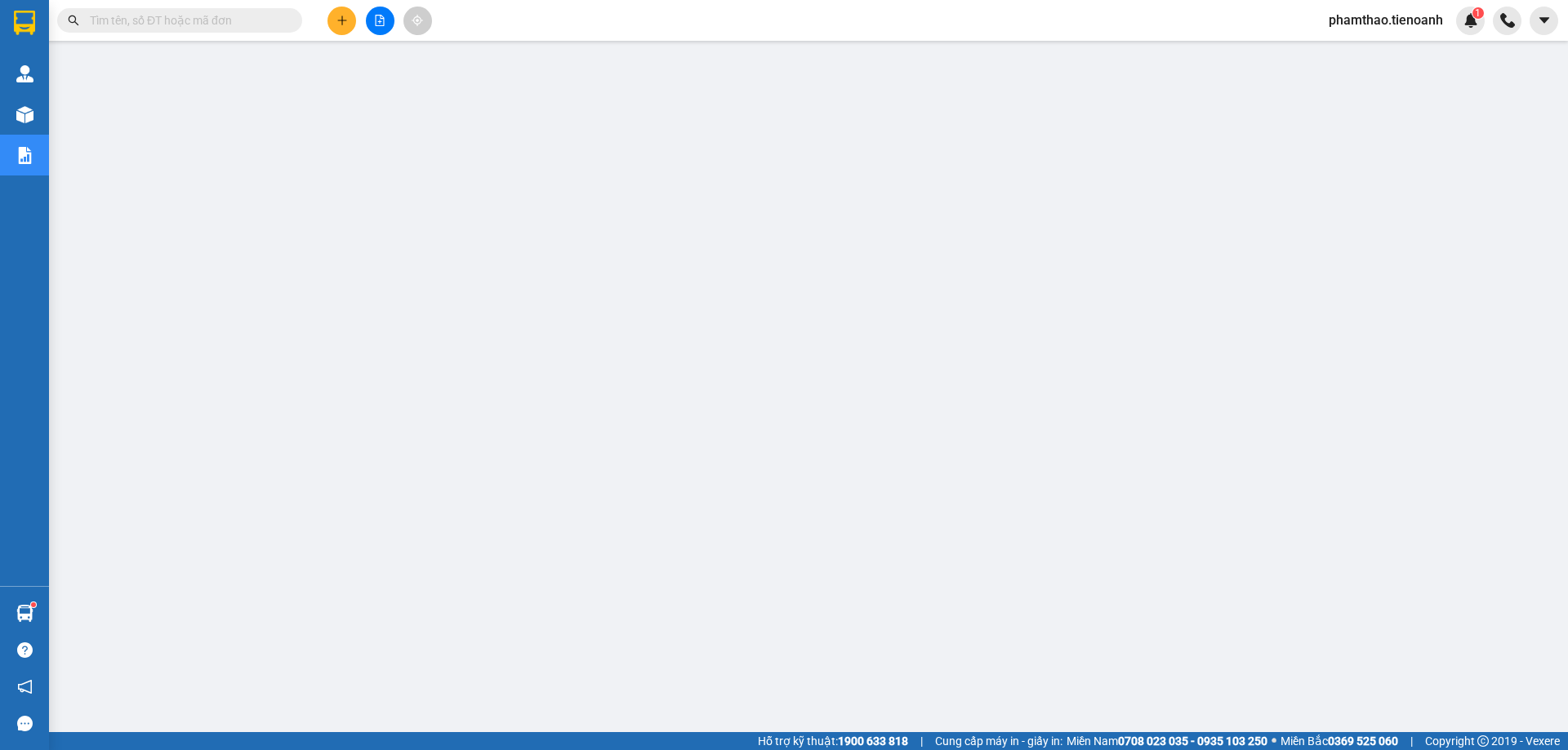
click at [231, 24] on input "text" at bounding box center [186, 20] width 193 height 18
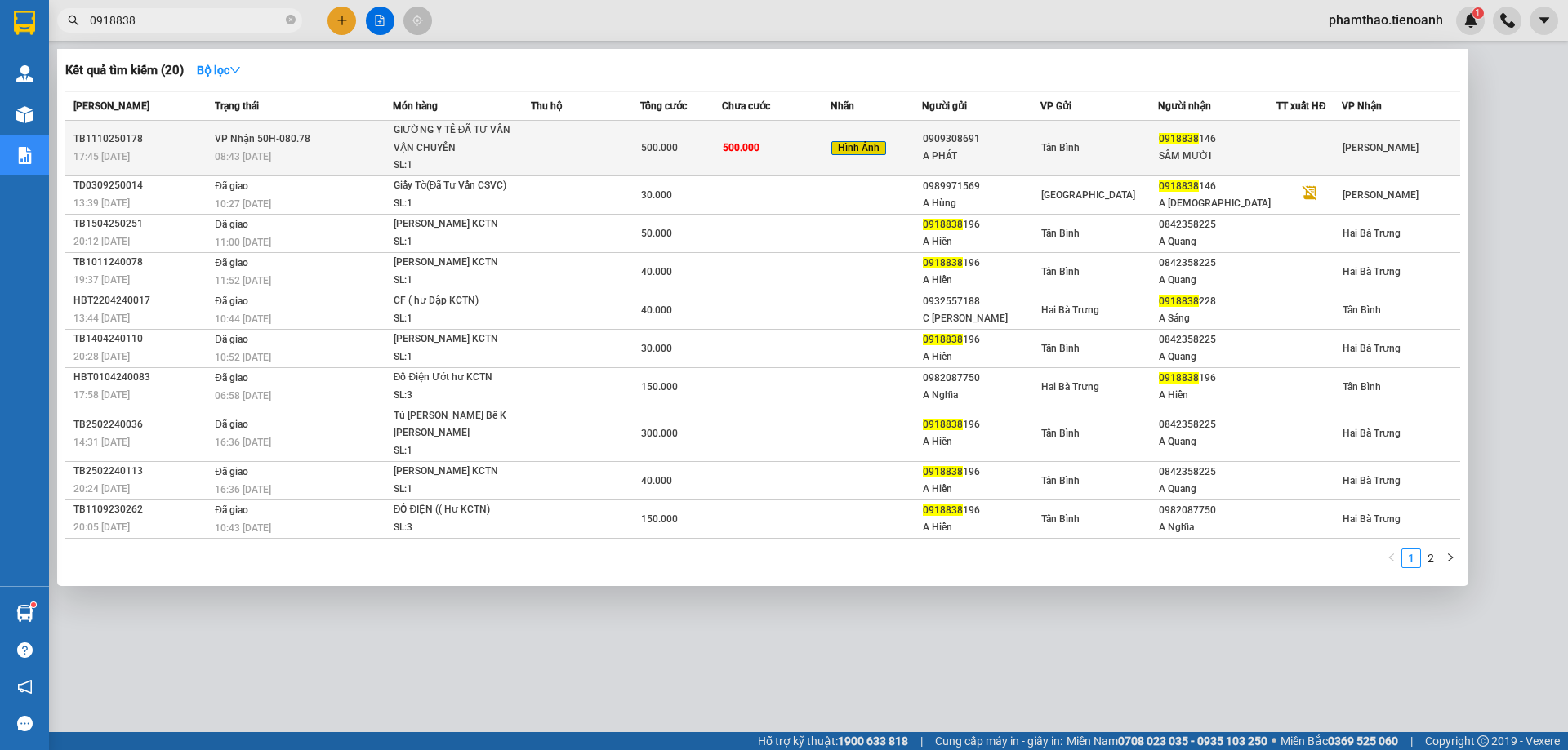
type input "0918838"
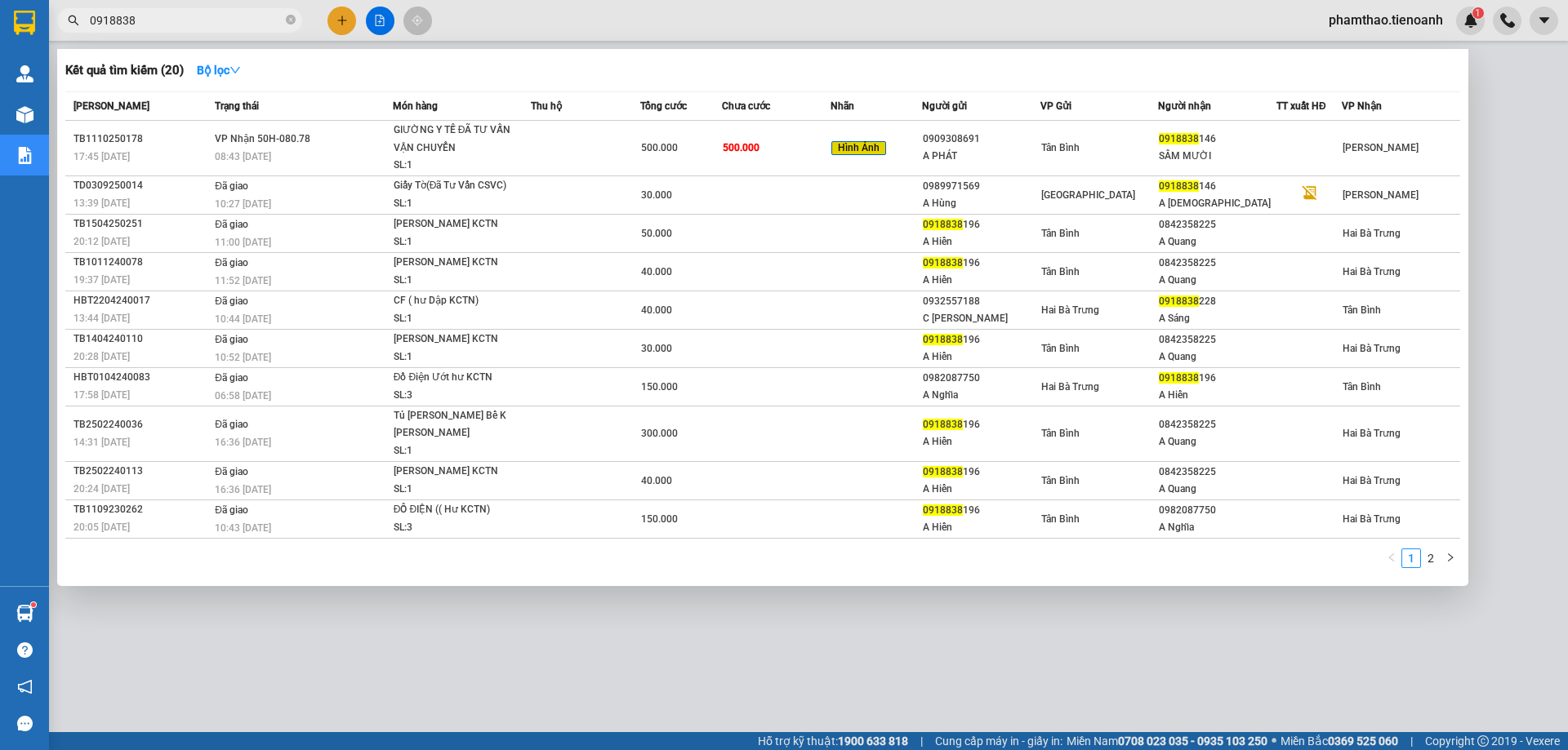
click at [665, 161] on td "500.000" at bounding box center [681, 149] width 82 height 56
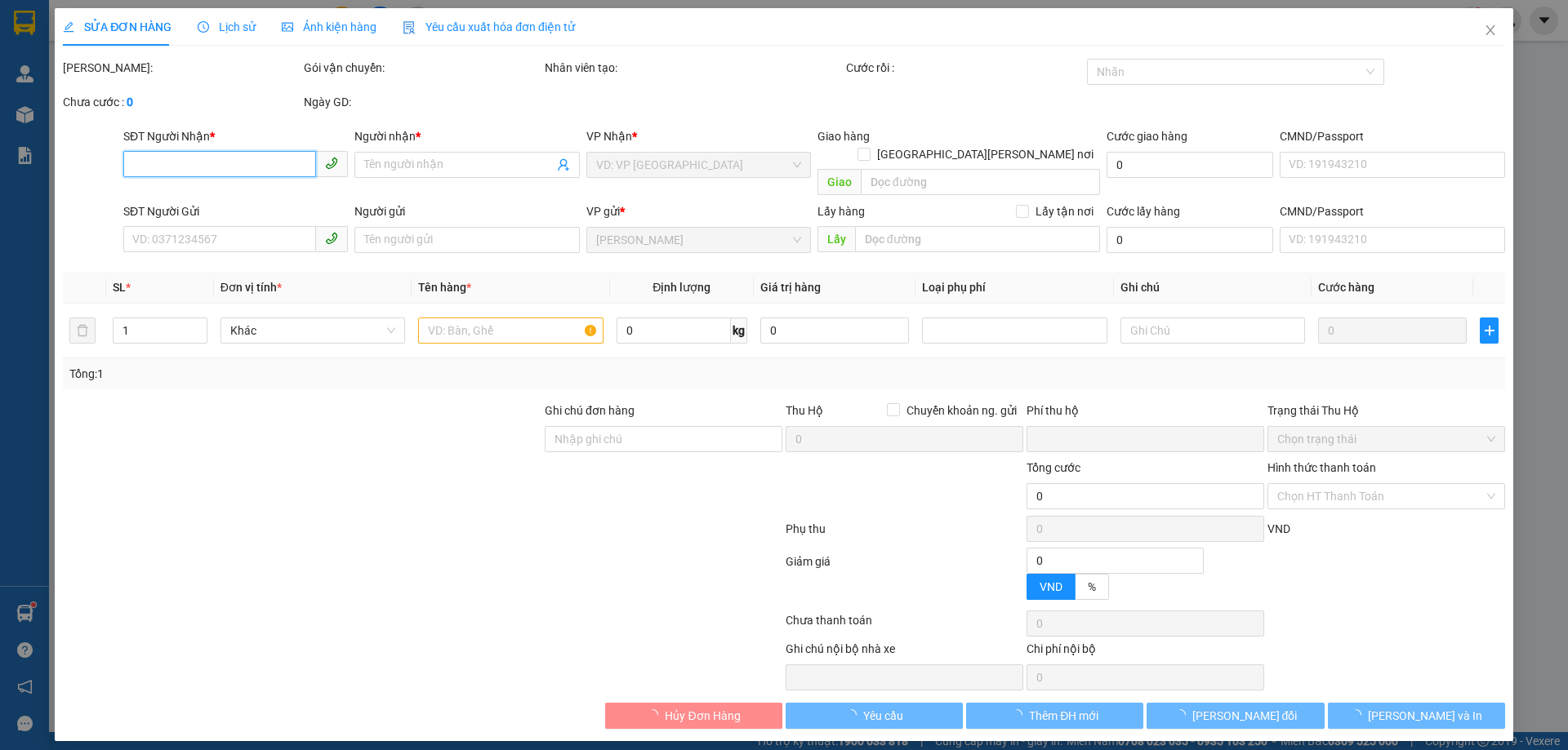
type input "0918838146"
type input "SÂM MƯỜI"
type input "0909308691"
type input "A PHÁT"
type input "0"
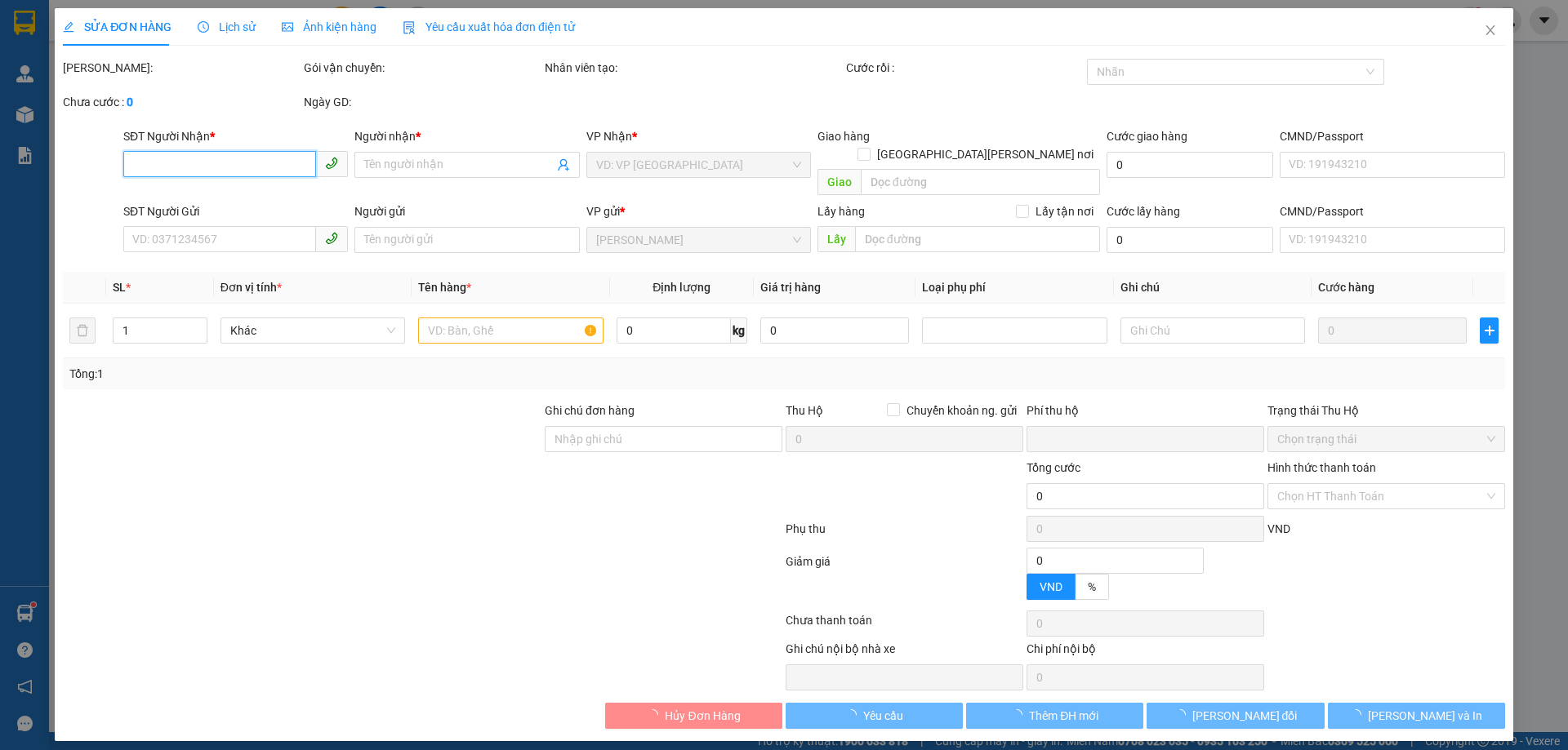
type input "500.000"
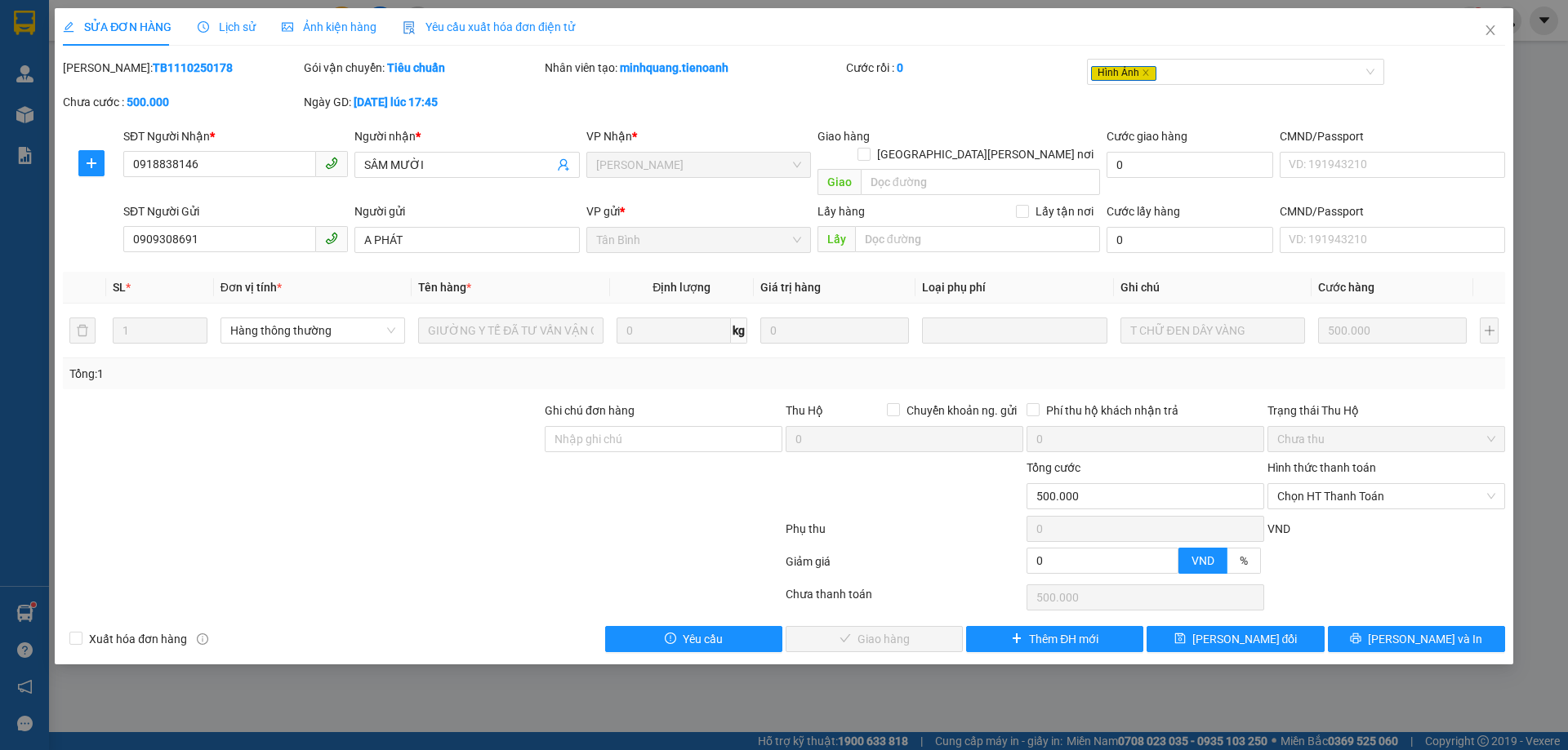
click at [182, 19] on div "SỬA ĐƠN HÀNG Lịch sử Ảnh kiện hàng Yêu cầu xuất hóa đơn điện tử" at bounding box center [318, 27] width 512 height 37
click at [319, 16] on div "Ảnh kiện hàng" at bounding box center [329, 27] width 95 height 37
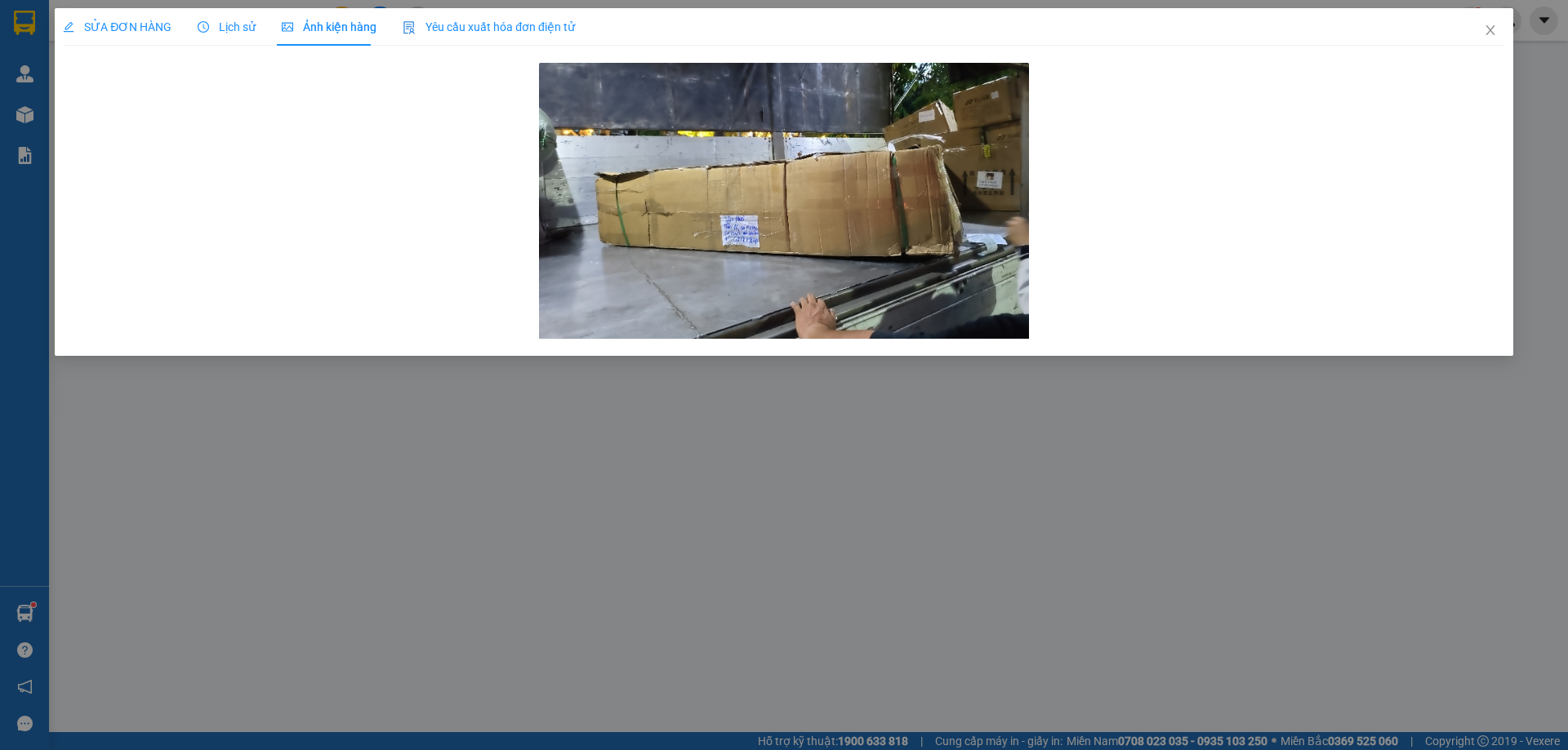
click at [139, 33] on span "SỬA ĐƠN HÀNG" at bounding box center [117, 26] width 109 height 13
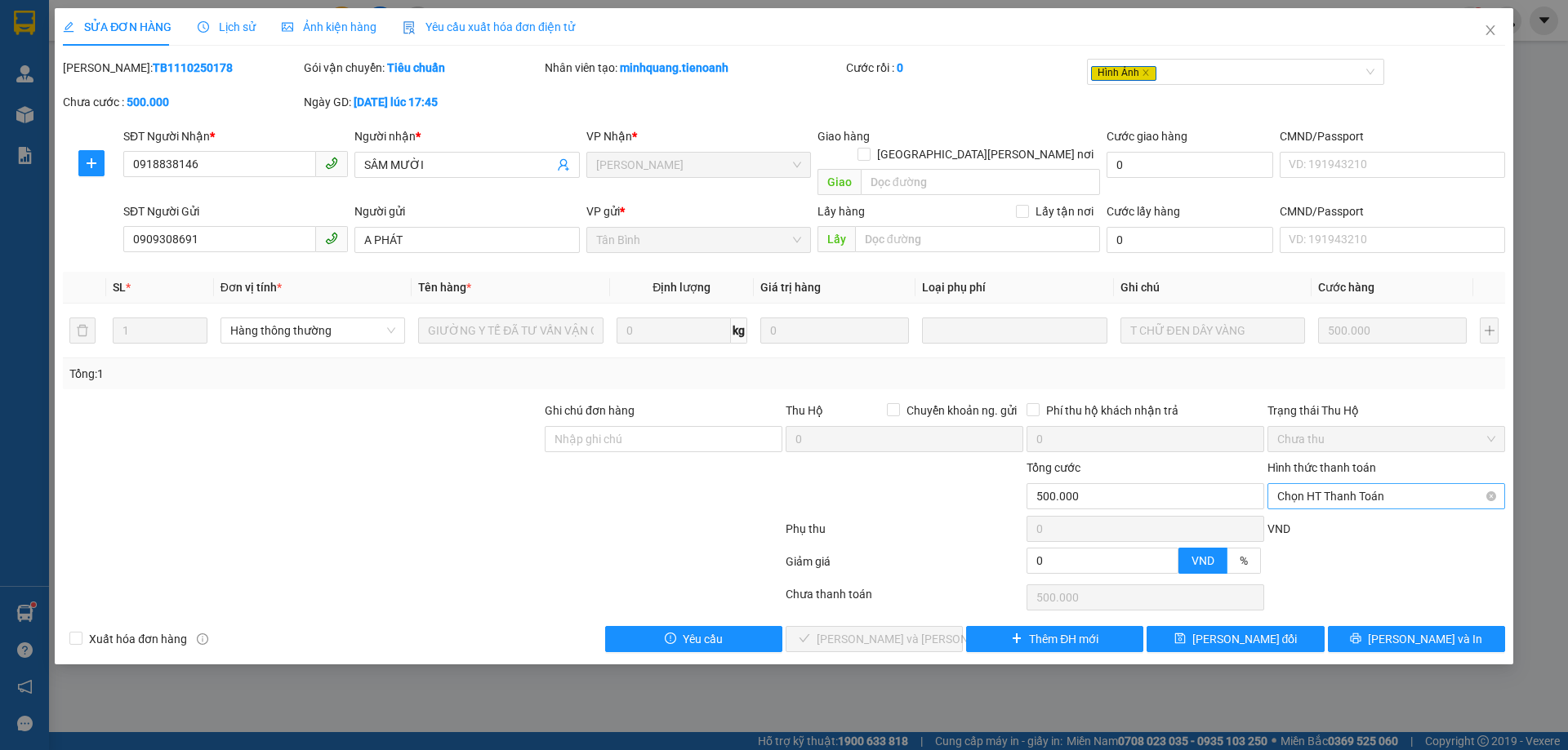
click at [1413, 486] on span "Chọn HT Thanh Toán" at bounding box center [1386, 496] width 218 height 24
click at [1352, 519] on div "Tại văn phòng" at bounding box center [1386, 511] width 218 height 18
type input "0"
click at [862, 630] on span "[PERSON_NAME] và [PERSON_NAME] hàng" at bounding box center [927, 639] width 220 height 18
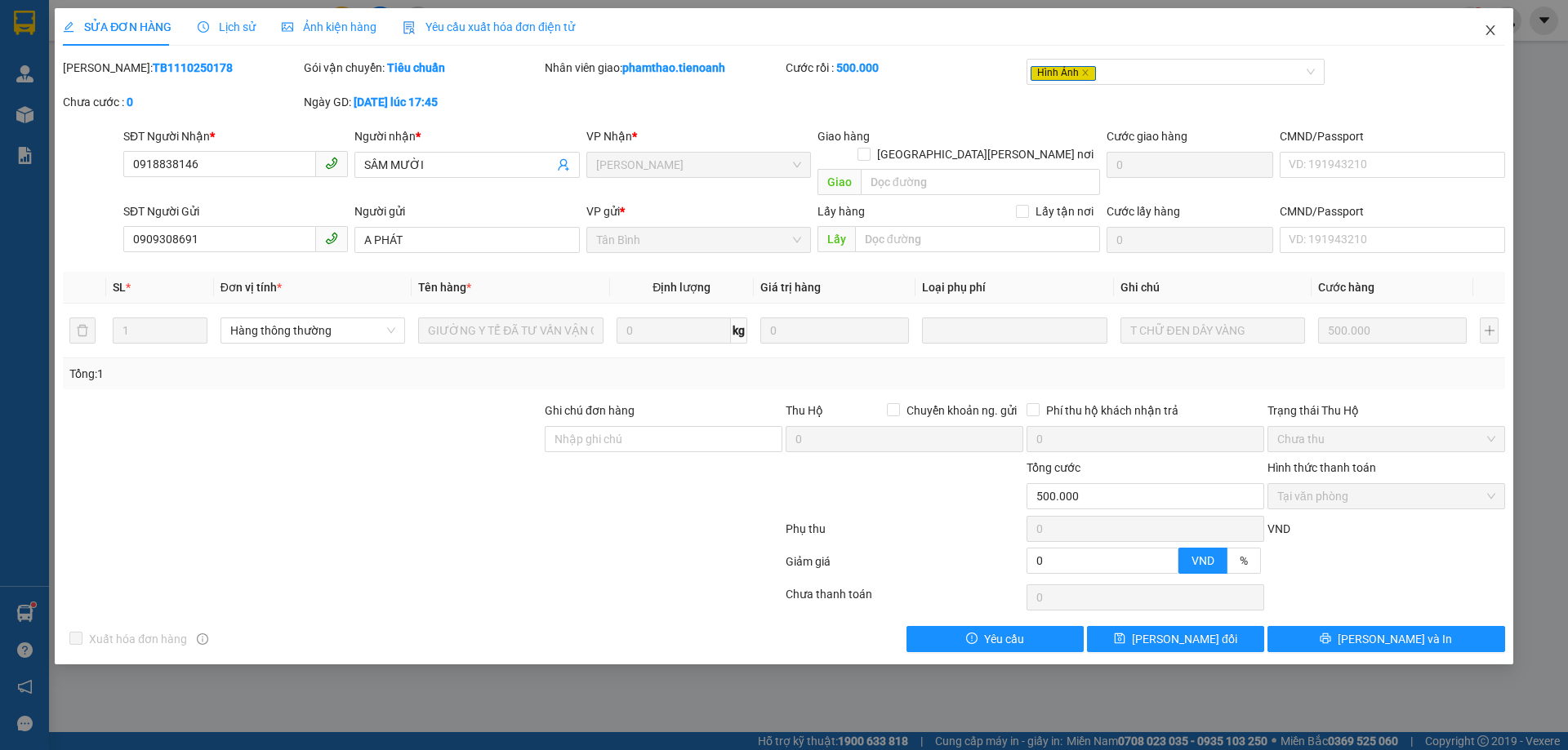
drag, startPoint x: 1492, startPoint y: 26, endPoint x: 1297, endPoint y: 48, distance: 196.2
click at [1490, 26] on icon "close" at bounding box center [1490, 30] width 13 height 13
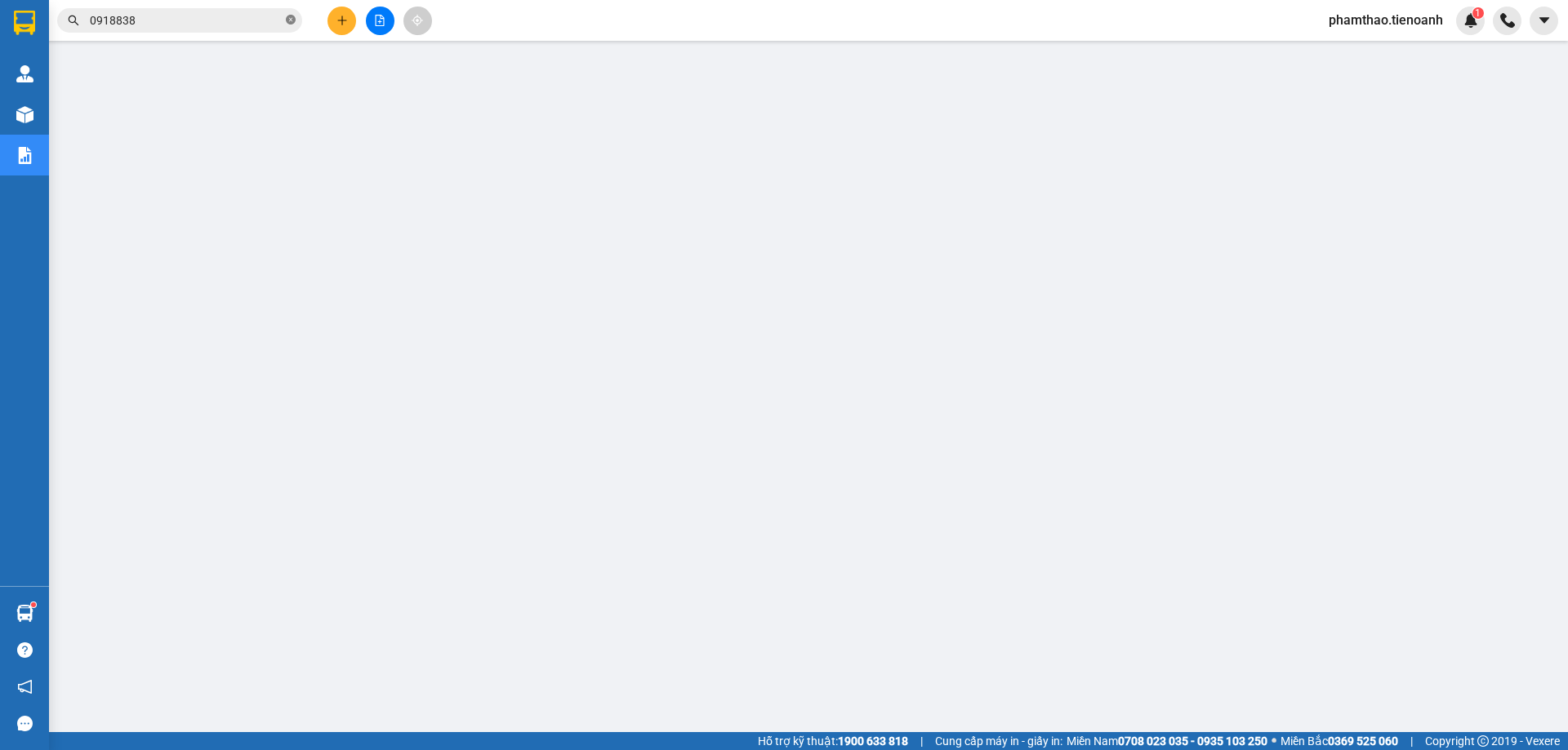
click at [290, 13] on span at bounding box center [291, 20] width 10 height 15
paste input "0789227737"
type input "0789227737"
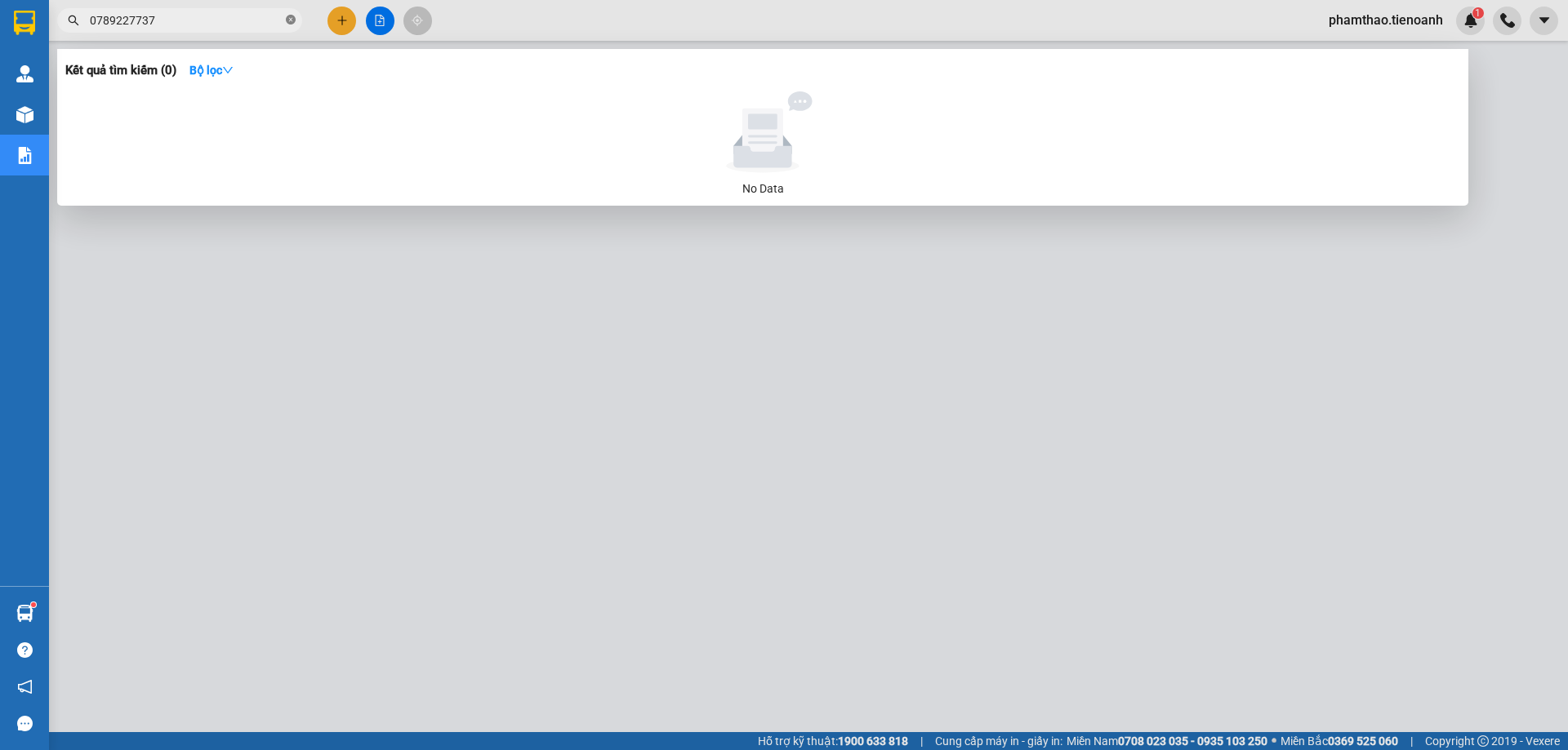
click at [292, 22] on icon "close-circle" at bounding box center [291, 19] width 10 height 10
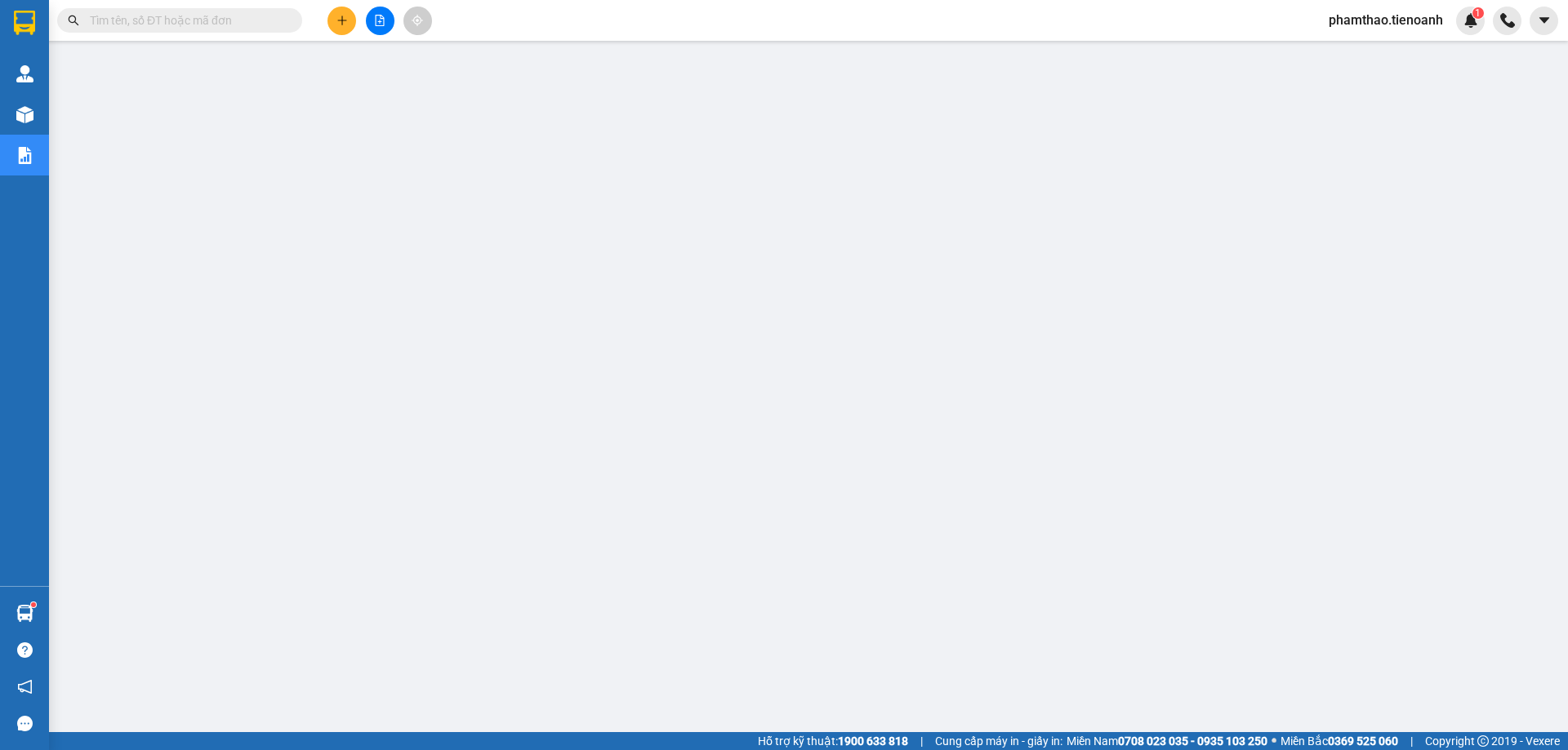
click at [212, 24] on input "text" at bounding box center [186, 20] width 193 height 18
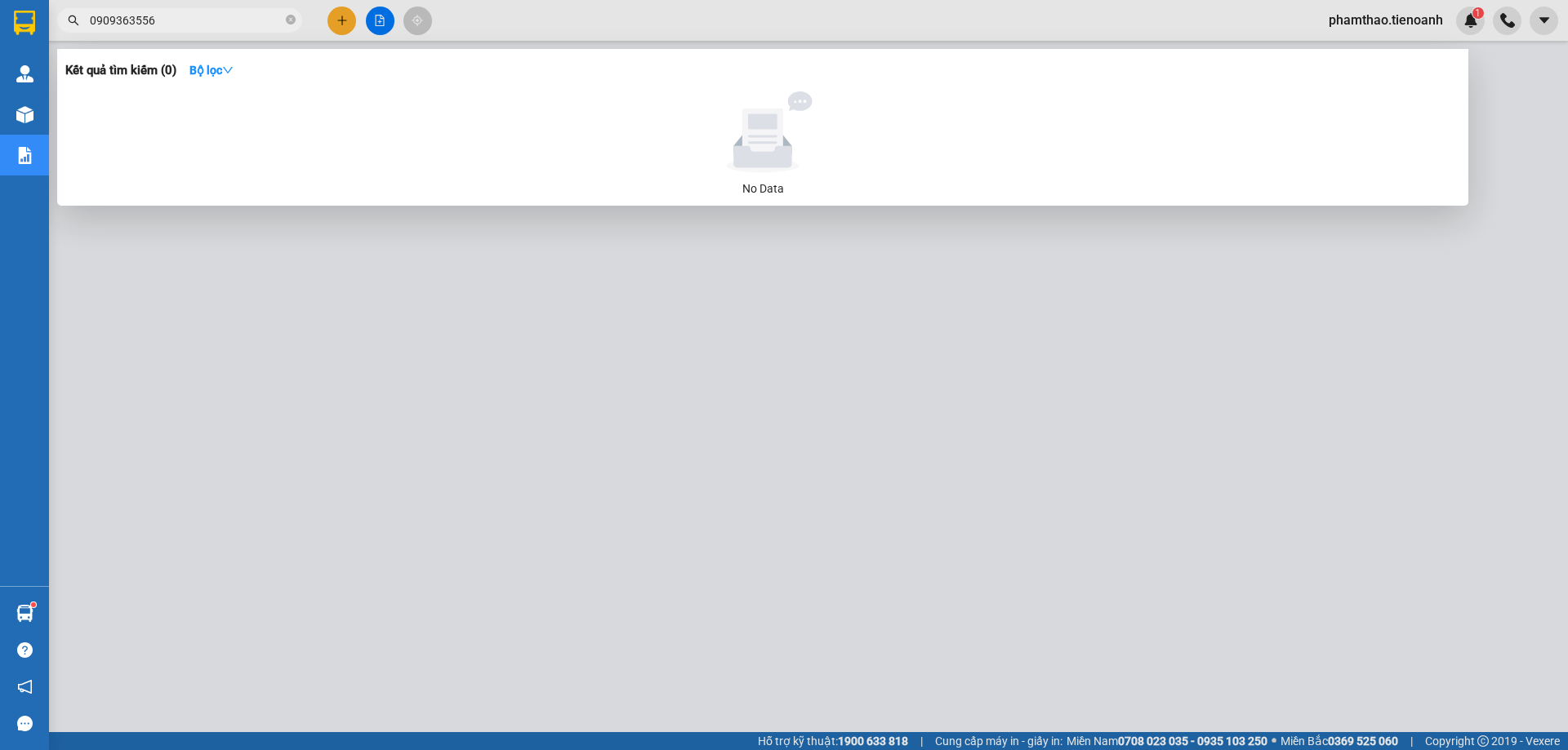
click at [116, 18] on input "0909363556" at bounding box center [186, 20] width 193 height 18
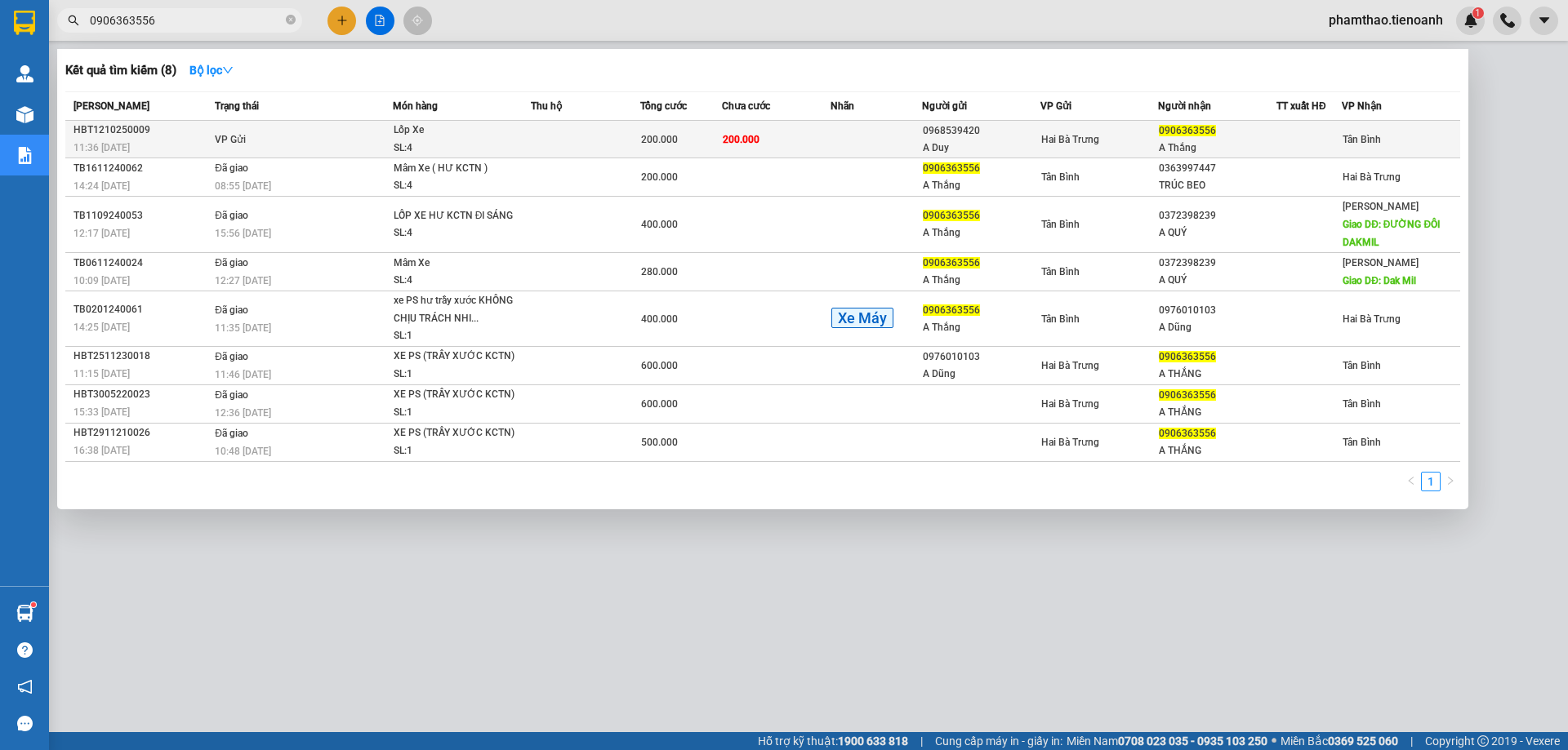
type input "0906363556"
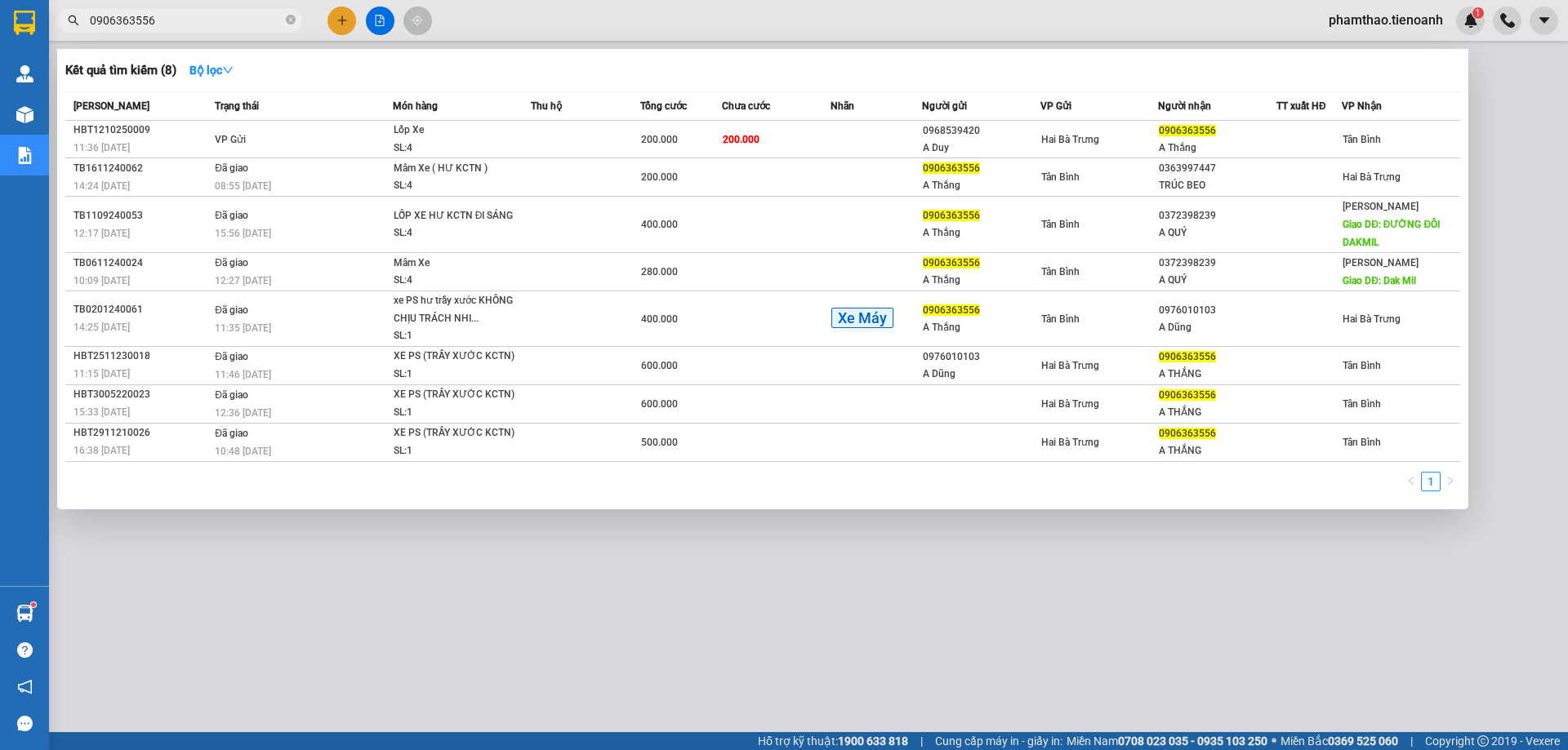
click at [492, 128] on div "Lốp Xe" at bounding box center [455, 130] width 122 height 18
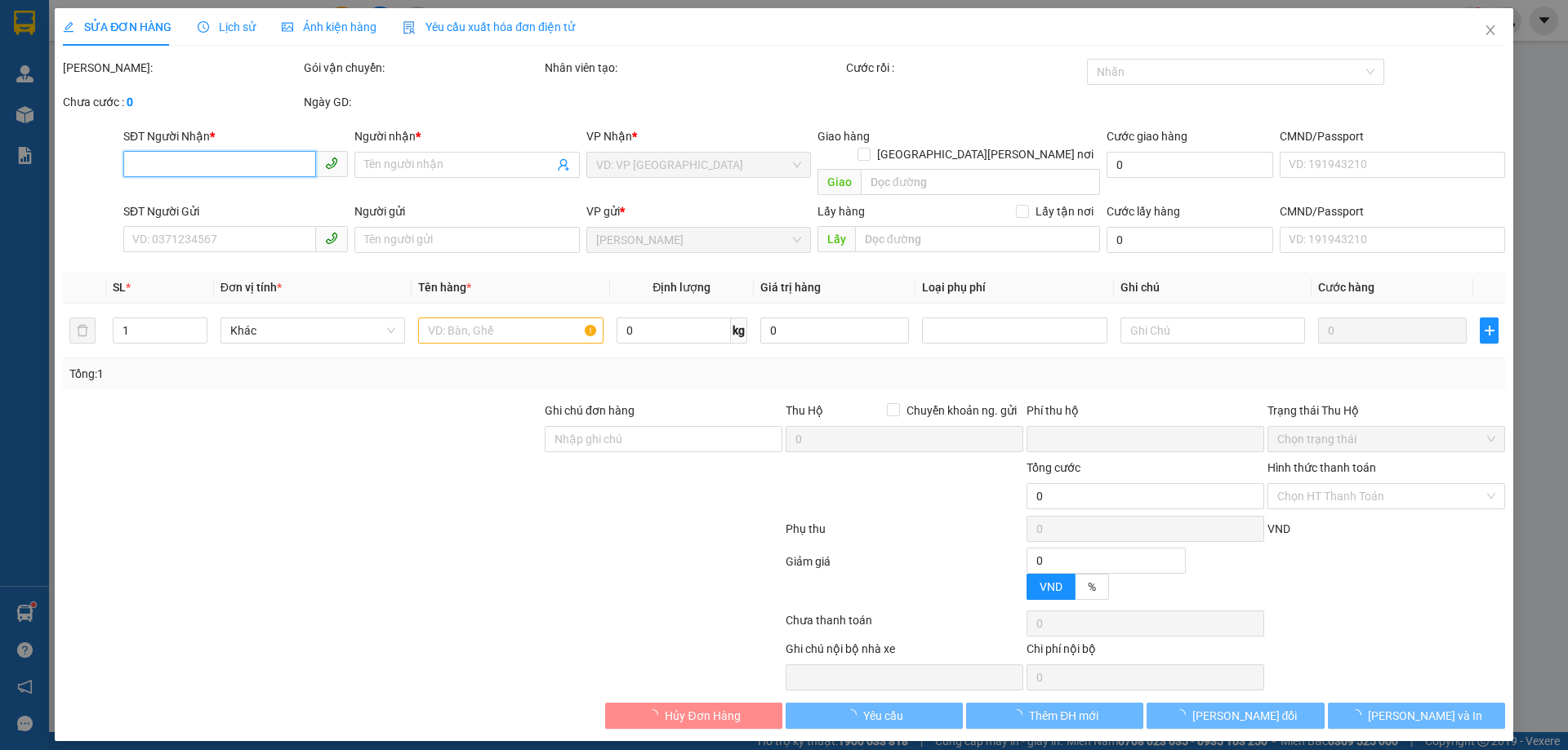
type input "0906363556"
type input "A Thắng"
type input "0968539420"
type input "A Duy"
type input "0"
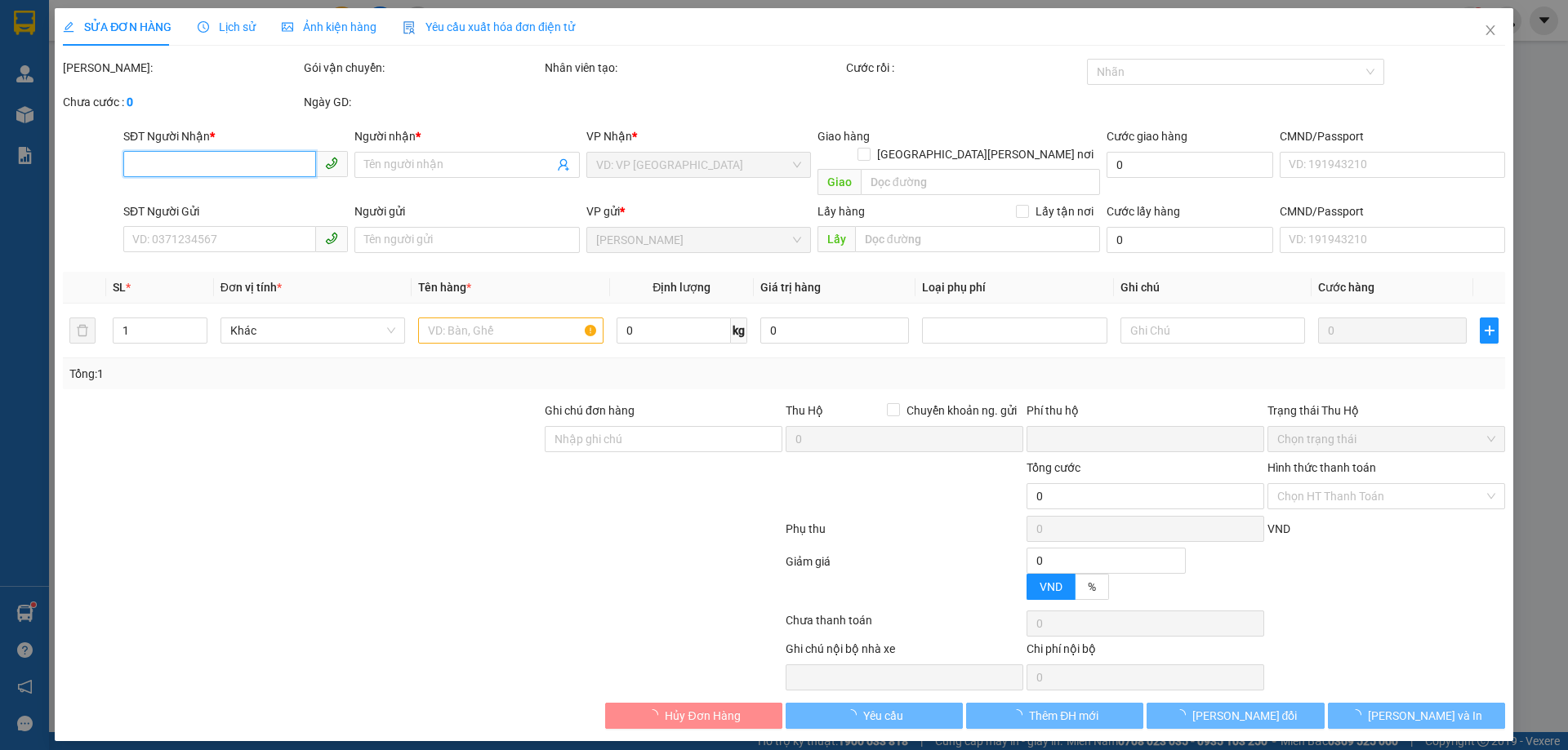
type input "200.000"
